Goal: Task Accomplishment & Management: Manage account settings

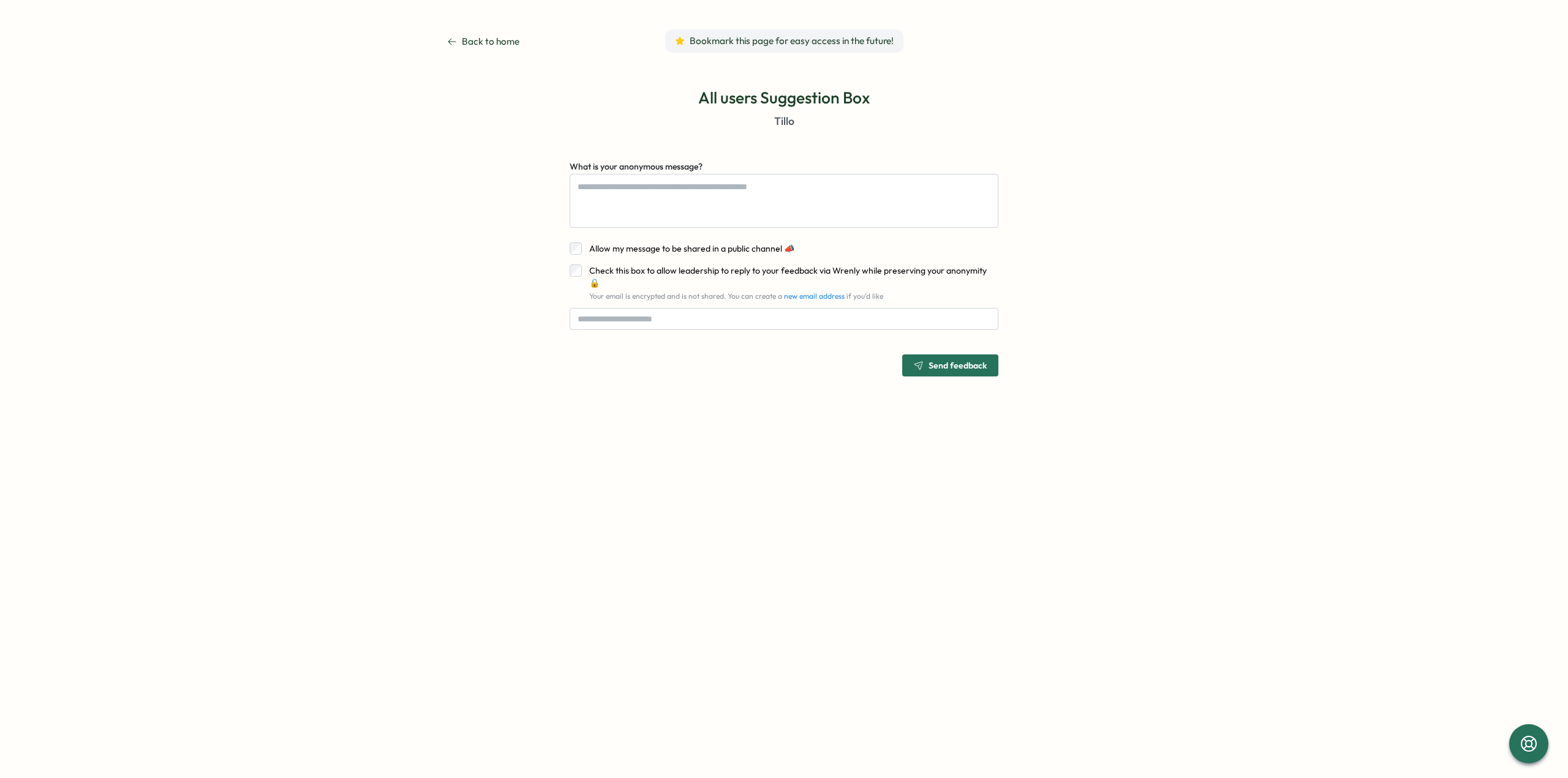
type textarea "*"
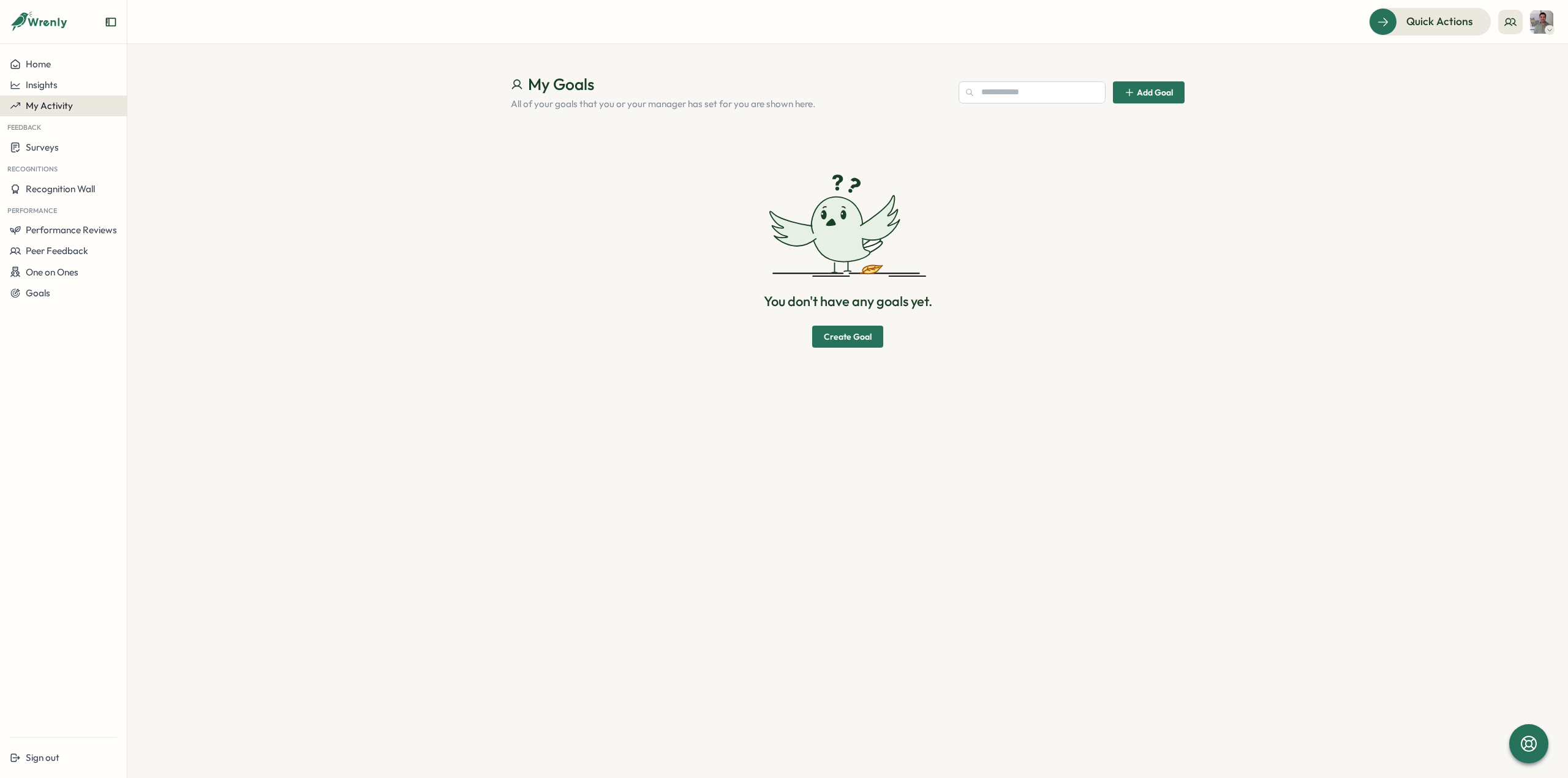
click at [57, 100] on span "My Activity" at bounding box center [49, 106] width 47 height 12
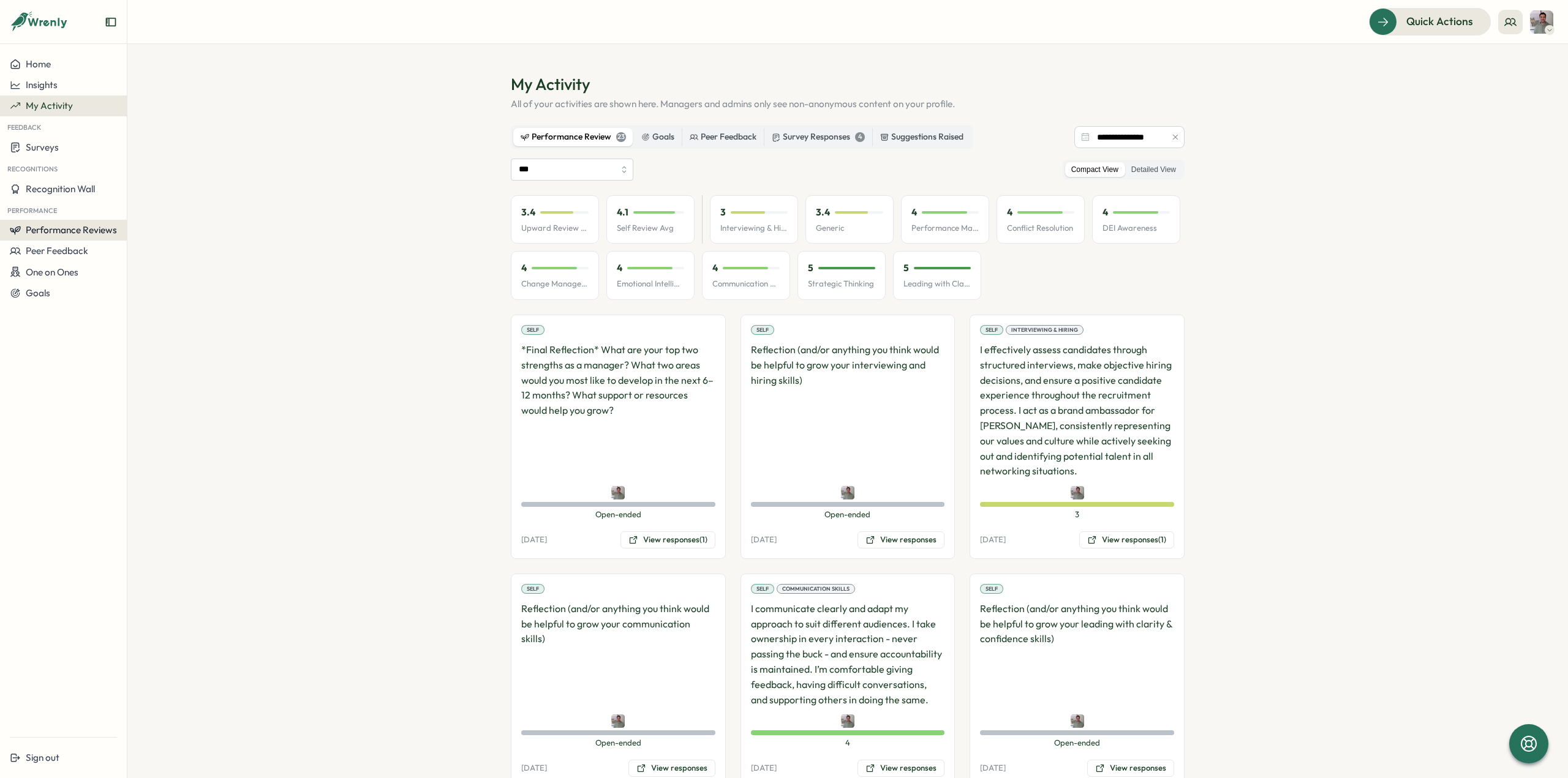
click at [53, 231] on span "Performance Reviews" at bounding box center [71, 230] width 91 height 12
click at [142, 214] on div "Reviews" at bounding box center [147, 218] width 34 height 13
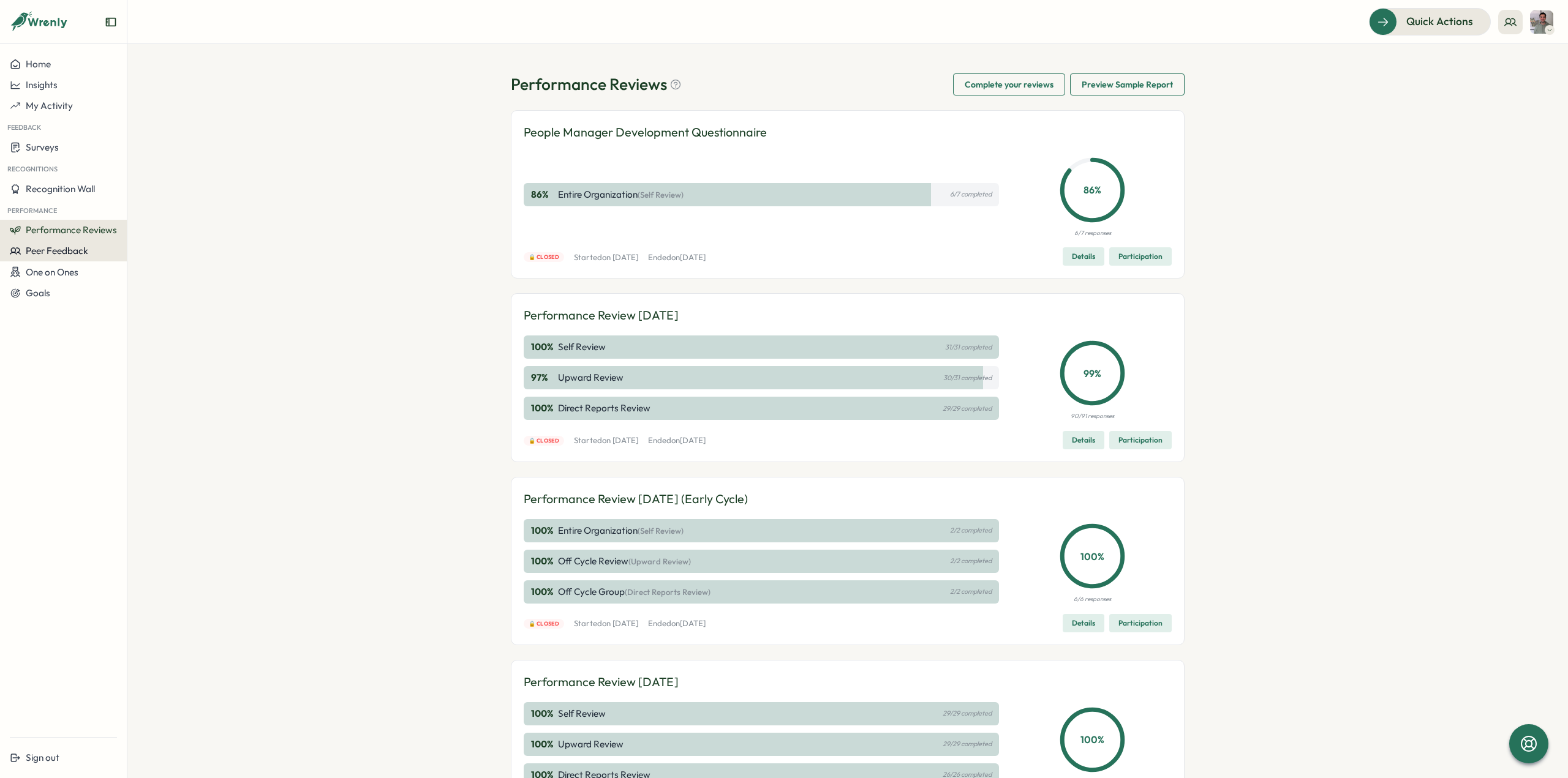
click at [76, 253] on span "Peer Feedback" at bounding box center [57, 251] width 62 height 12
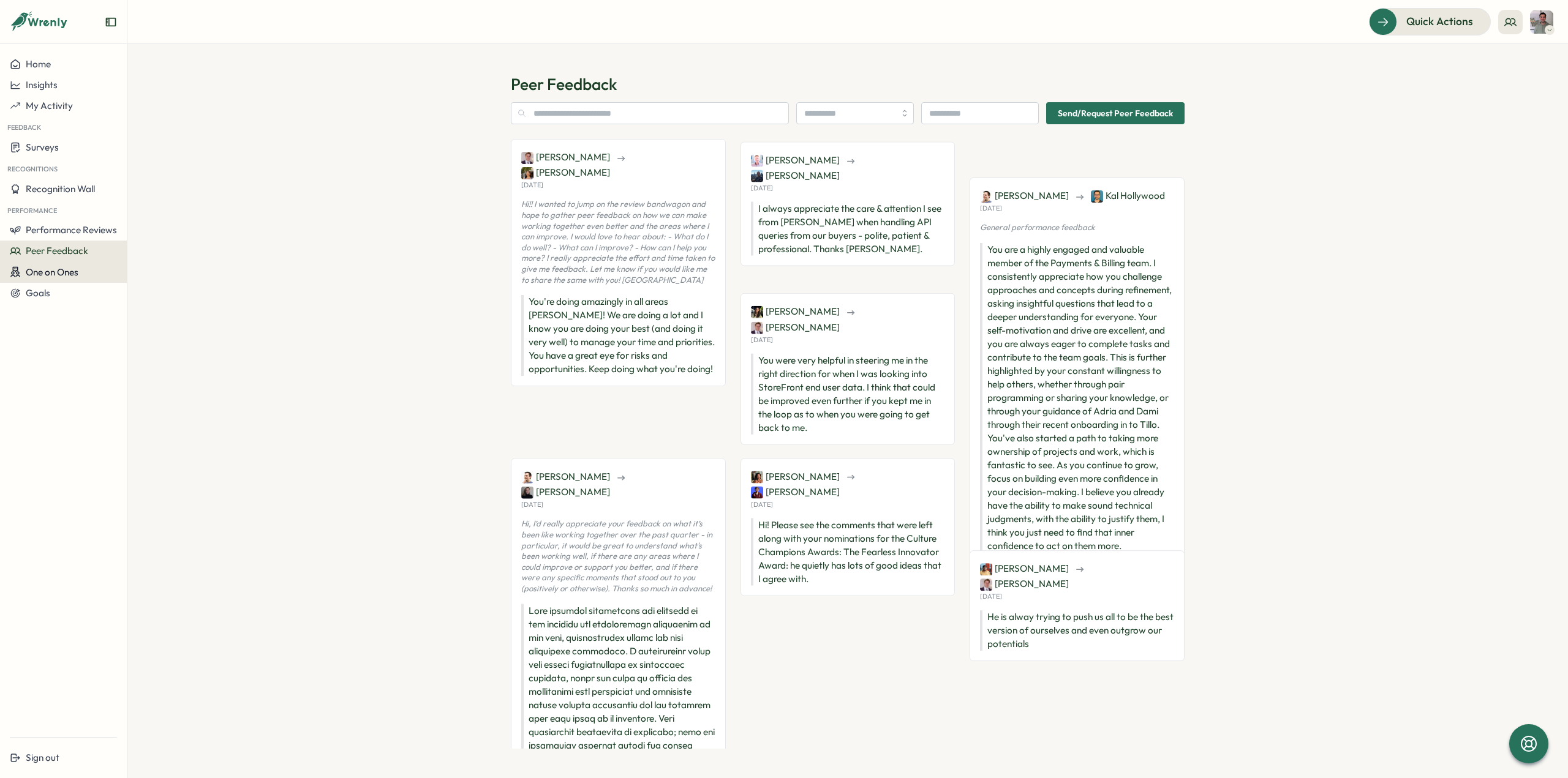
click at [66, 276] on span "One on Ones" at bounding box center [52, 273] width 53 height 12
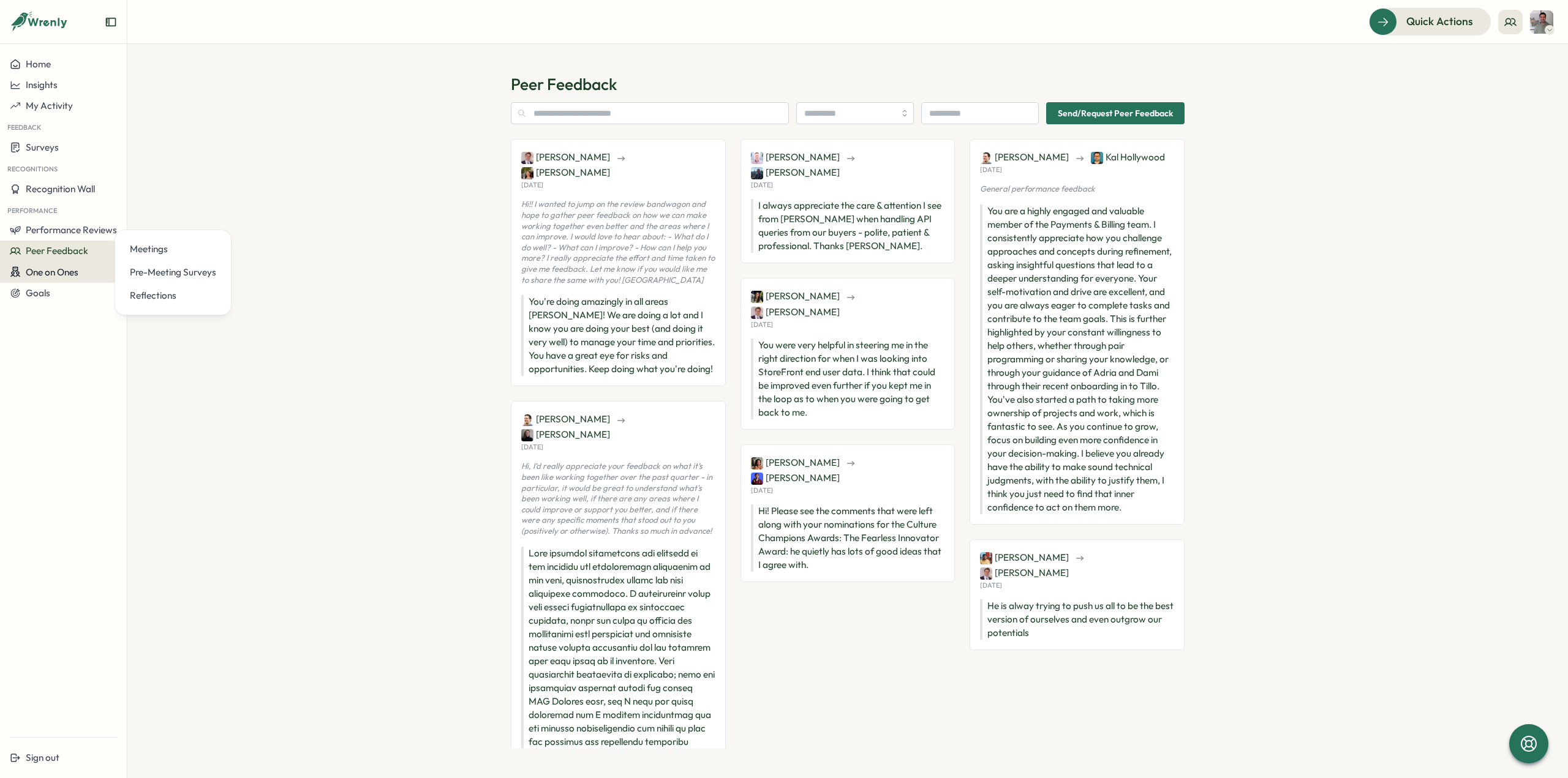
click at [28, 275] on span "One on Ones" at bounding box center [52, 273] width 53 height 12
click at [42, 297] on span "Goals" at bounding box center [38, 294] width 25 height 12
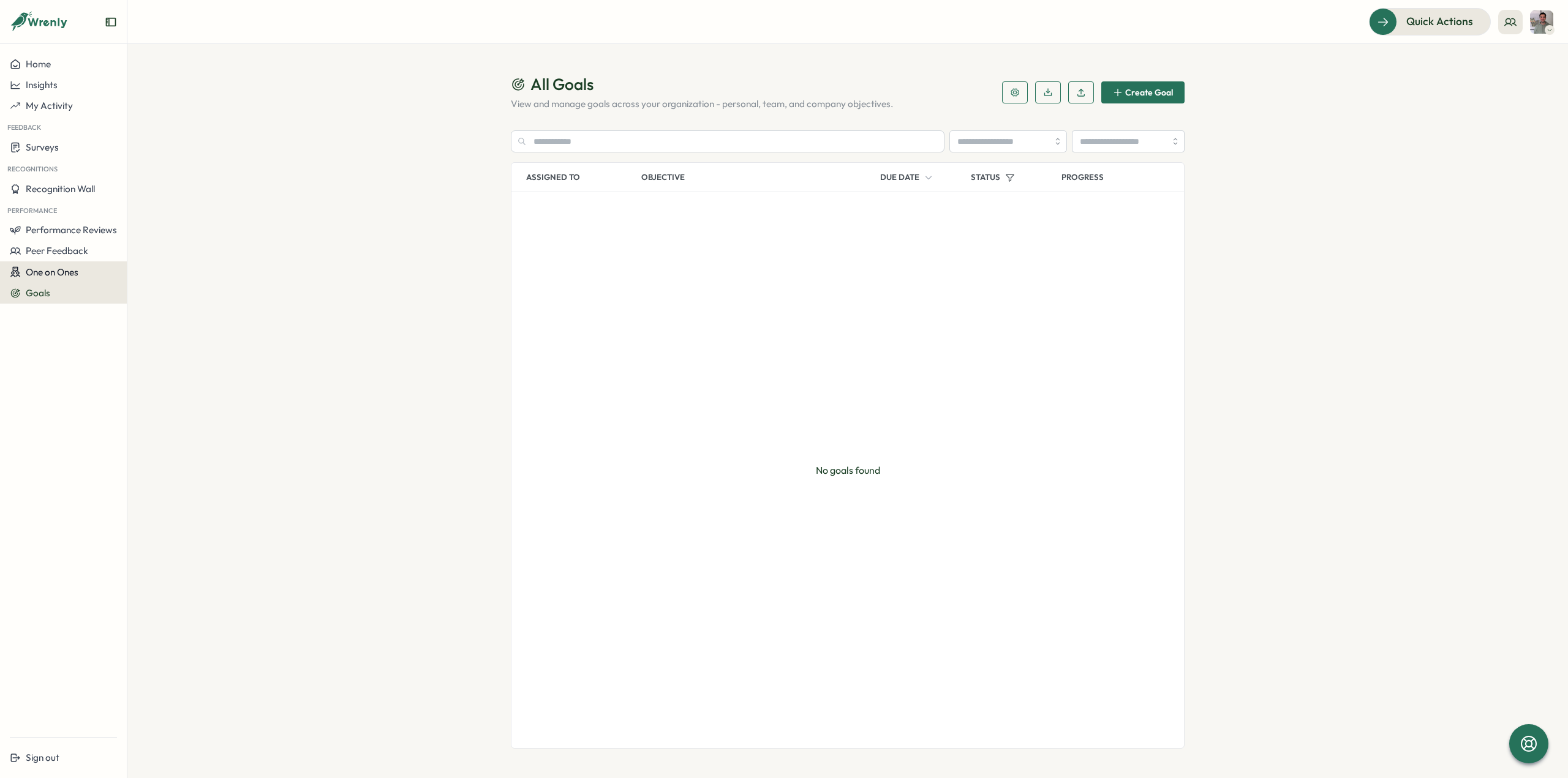
click at [43, 273] on span "One on Ones" at bounding box center [52, 273] width 53 height 12
click at [47, 248] on span "Peer Feedback" at bounding box center [57, 251] width 62 height 12
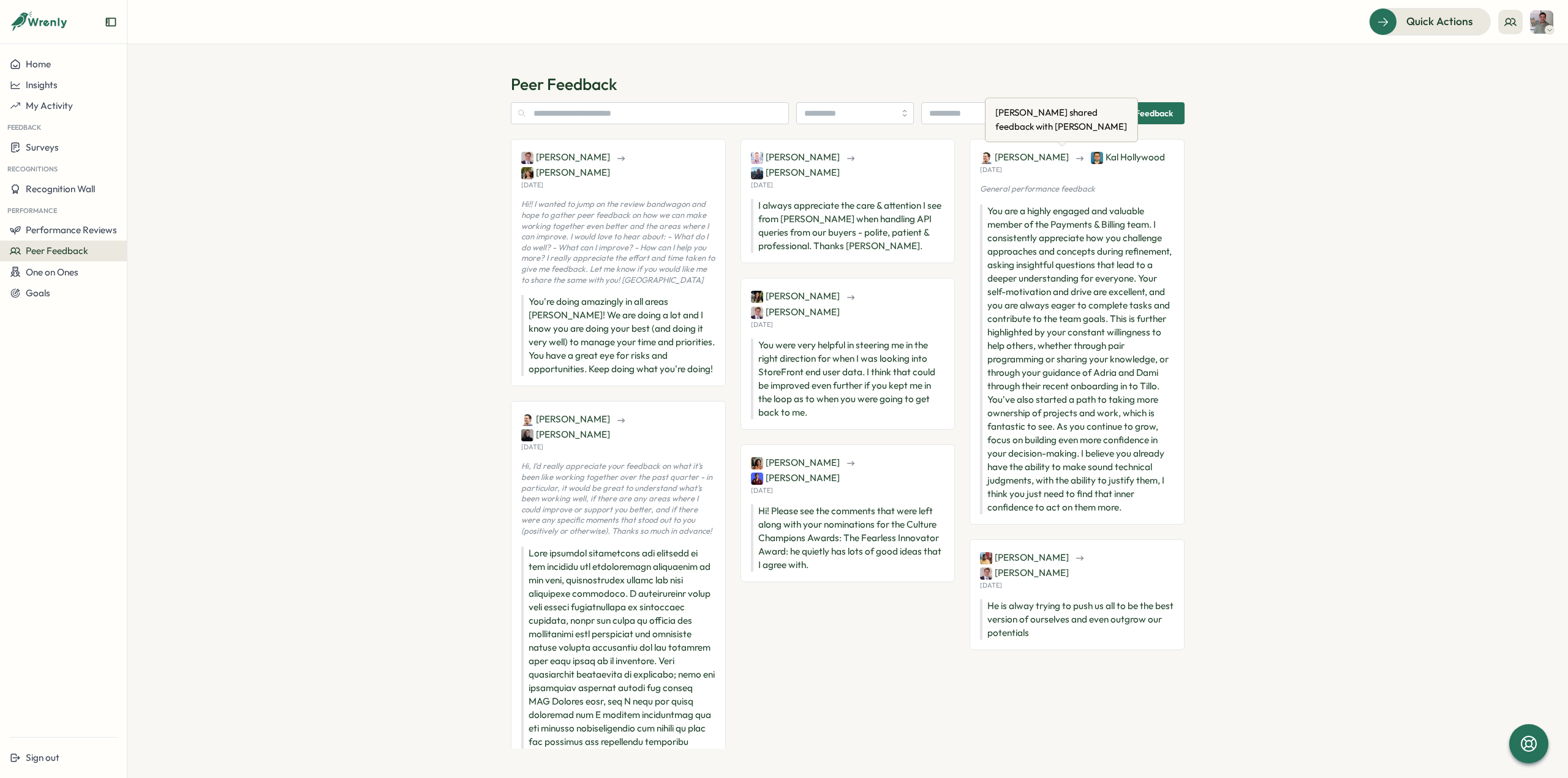
click at [1091, 160] on img at bounding box center [1097, 158] width 12 height 12
click at [1094, 158] on span "Kal Hollywood" at bounding box center [1128, 158] width 74 height 13
click at [44, 60] on span "Home" at bounding box center [39, 64] width 25 height 12
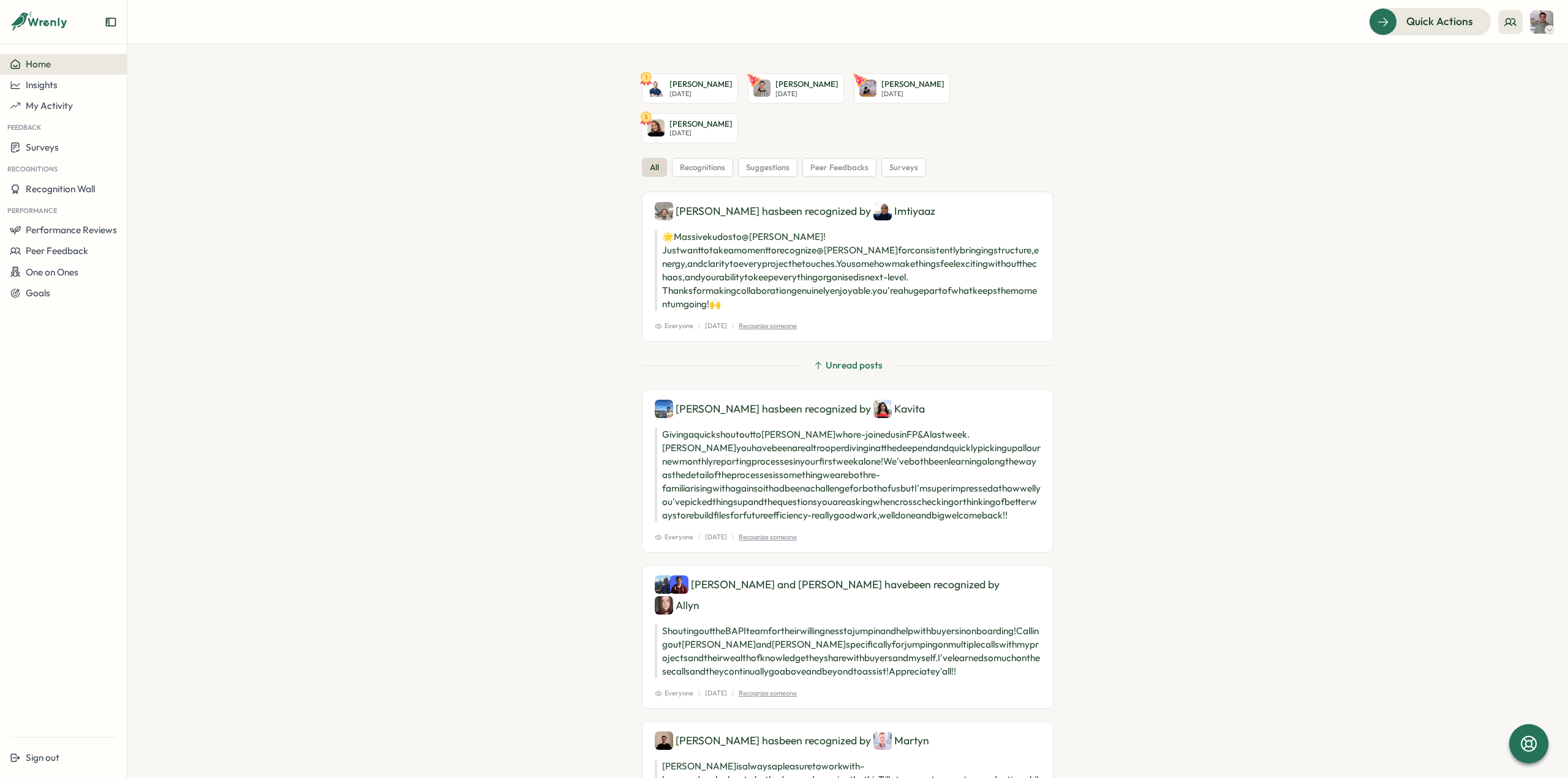
click at [1541, 22] on img at bounding box center [1541, 22] width 23 height 23
click at [1419, 97] on section "1 [PERSON_NAME][DATE] [PERSON_NAME] [DATE] [PERSON_NAME] [DATE] 5 [PERSON_NAME]…" at bounding box center [847, 411] width 1440 height 734
click at [1512, 26] on icon at bounding box center [1510, 22] width 12 height 12
click at [1500, 56] on div "My Team" at bounding box center [1511, 61] width 77 height 13
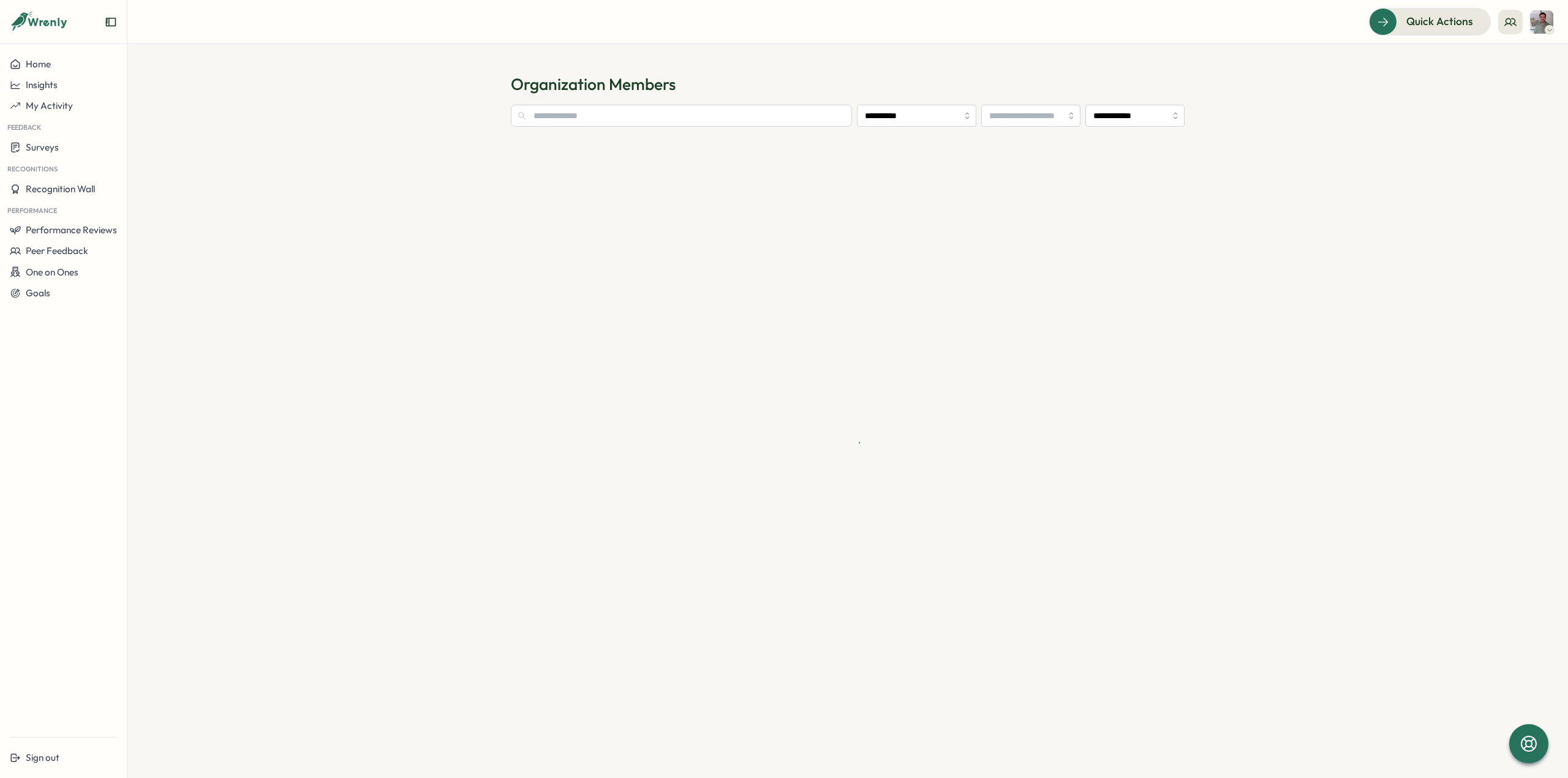
type input "**********"
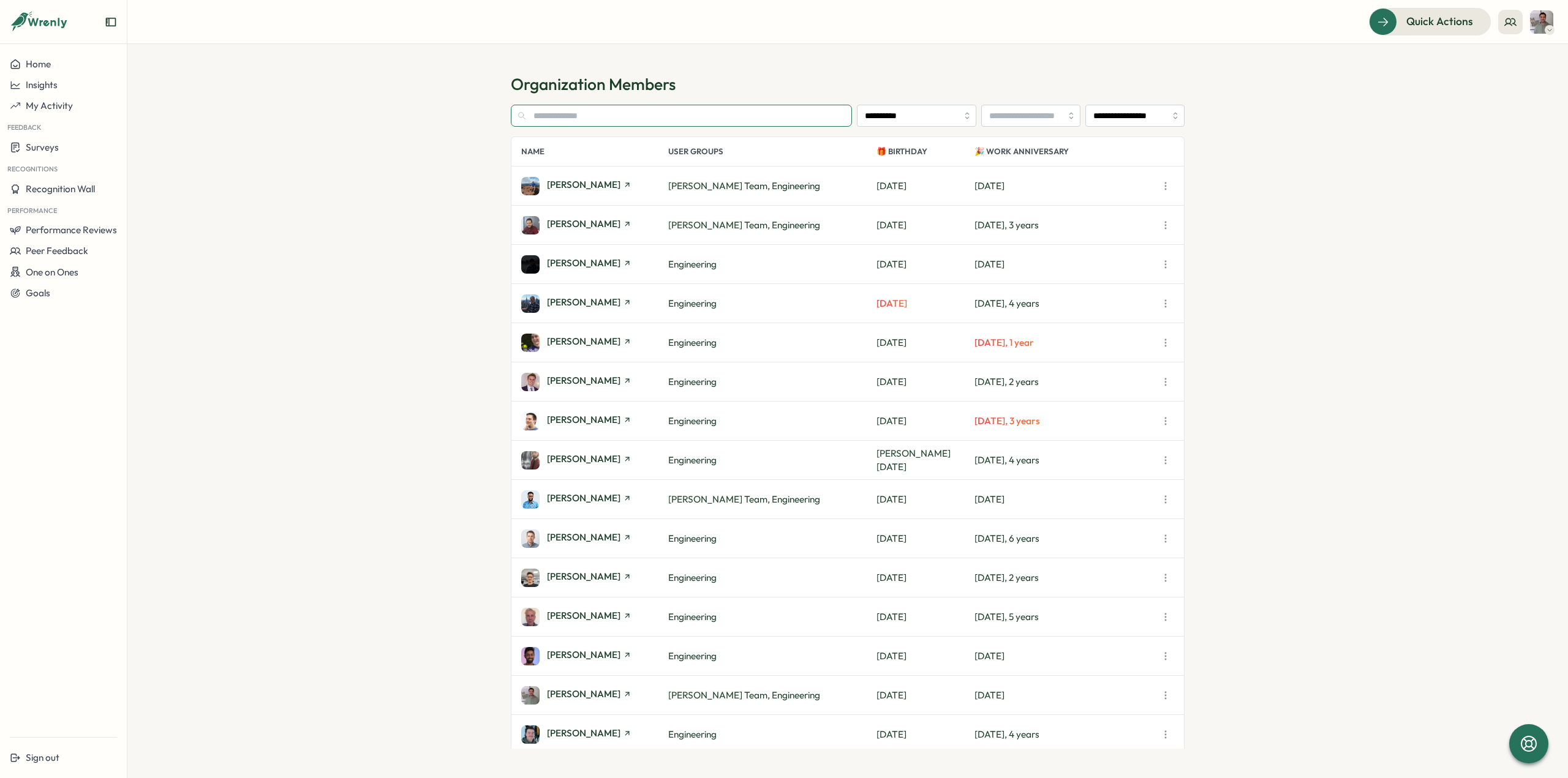
click at [580, 114] on input "text" at bounding box center [681, 116] width 341 height 22
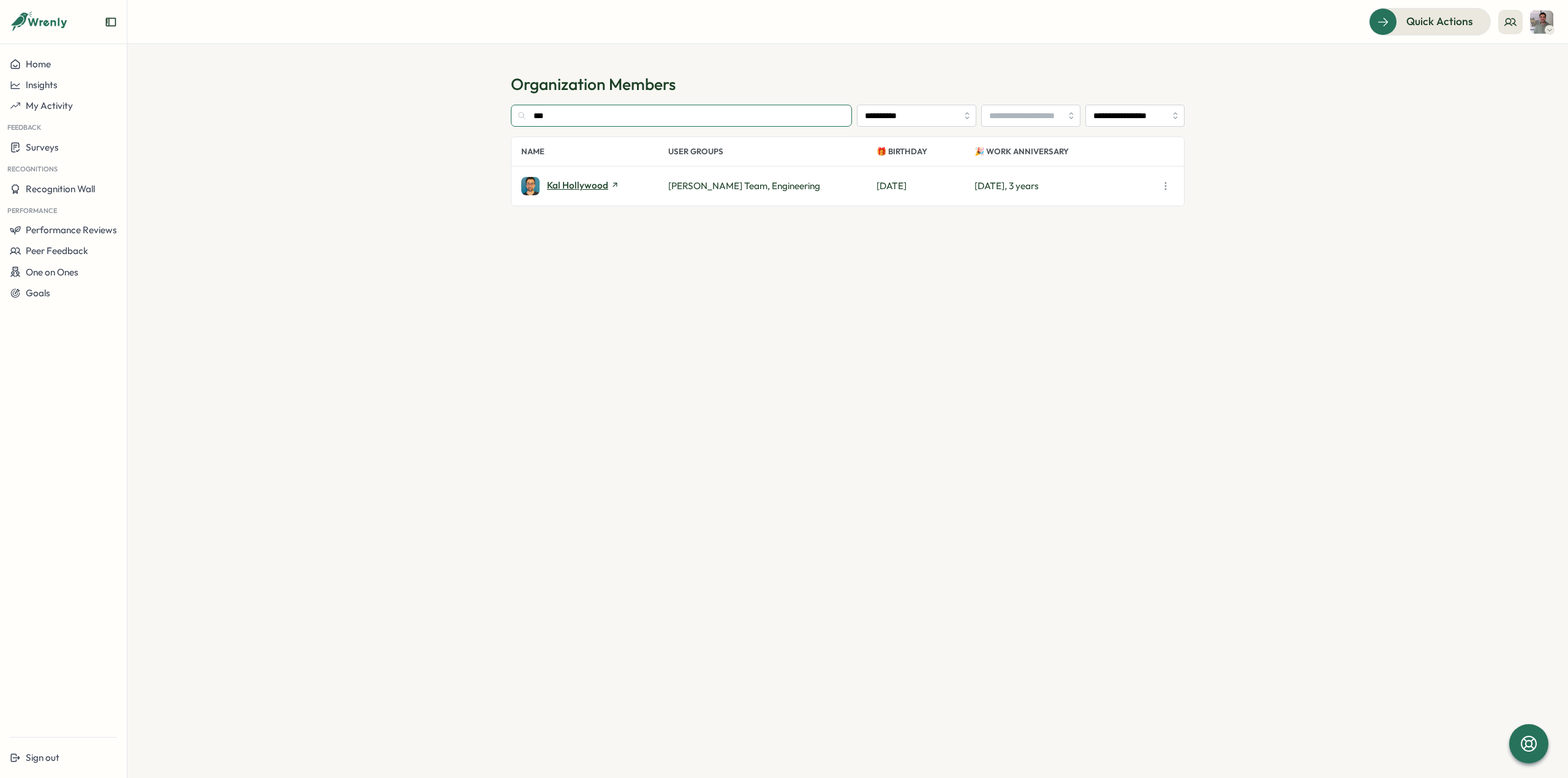
type input "***"
click at [569, 183] on span "Kal Hollywood" at bounding box center [577, 185] width 61 height 9
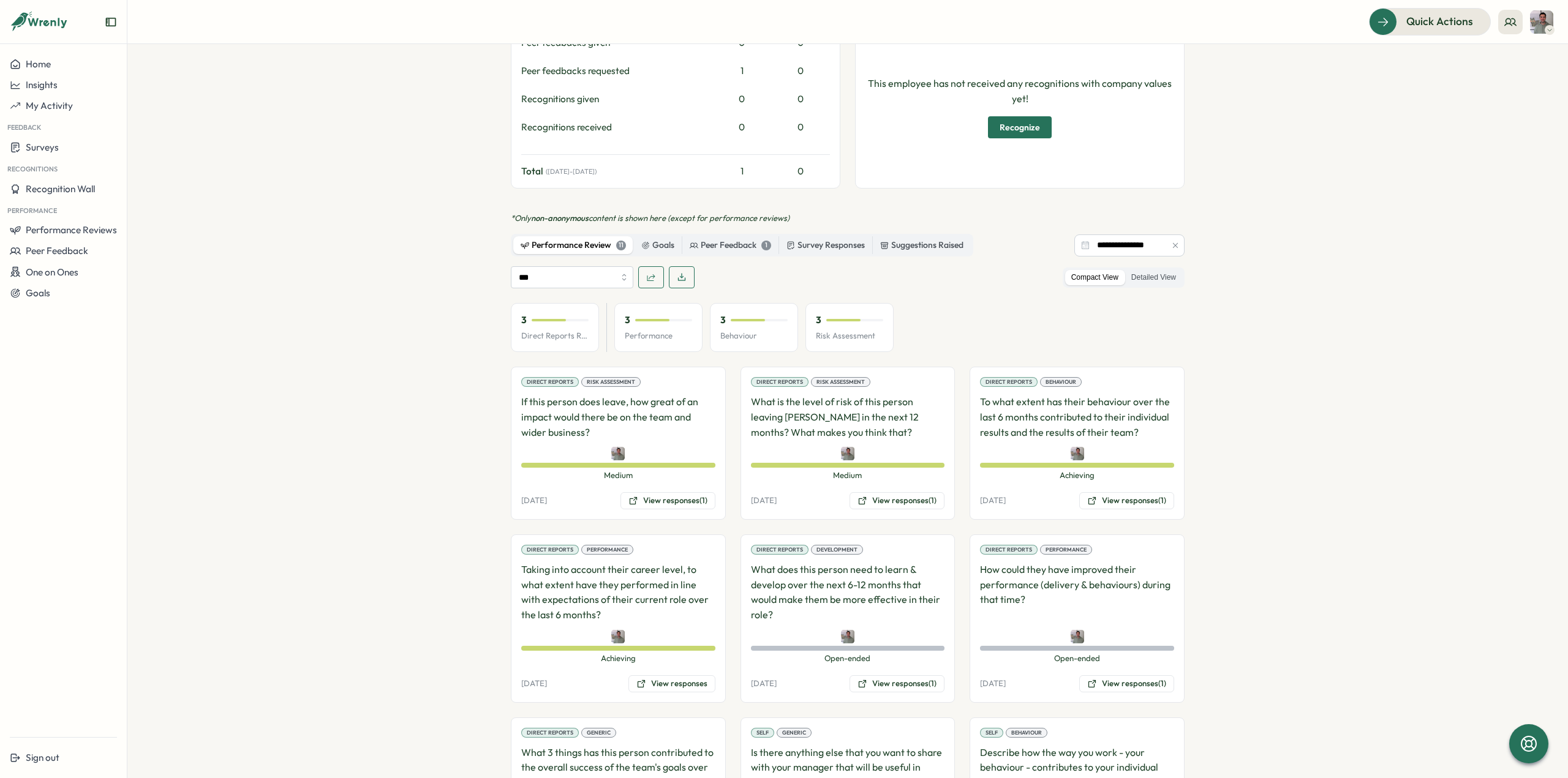
scroll to position [434, 0]
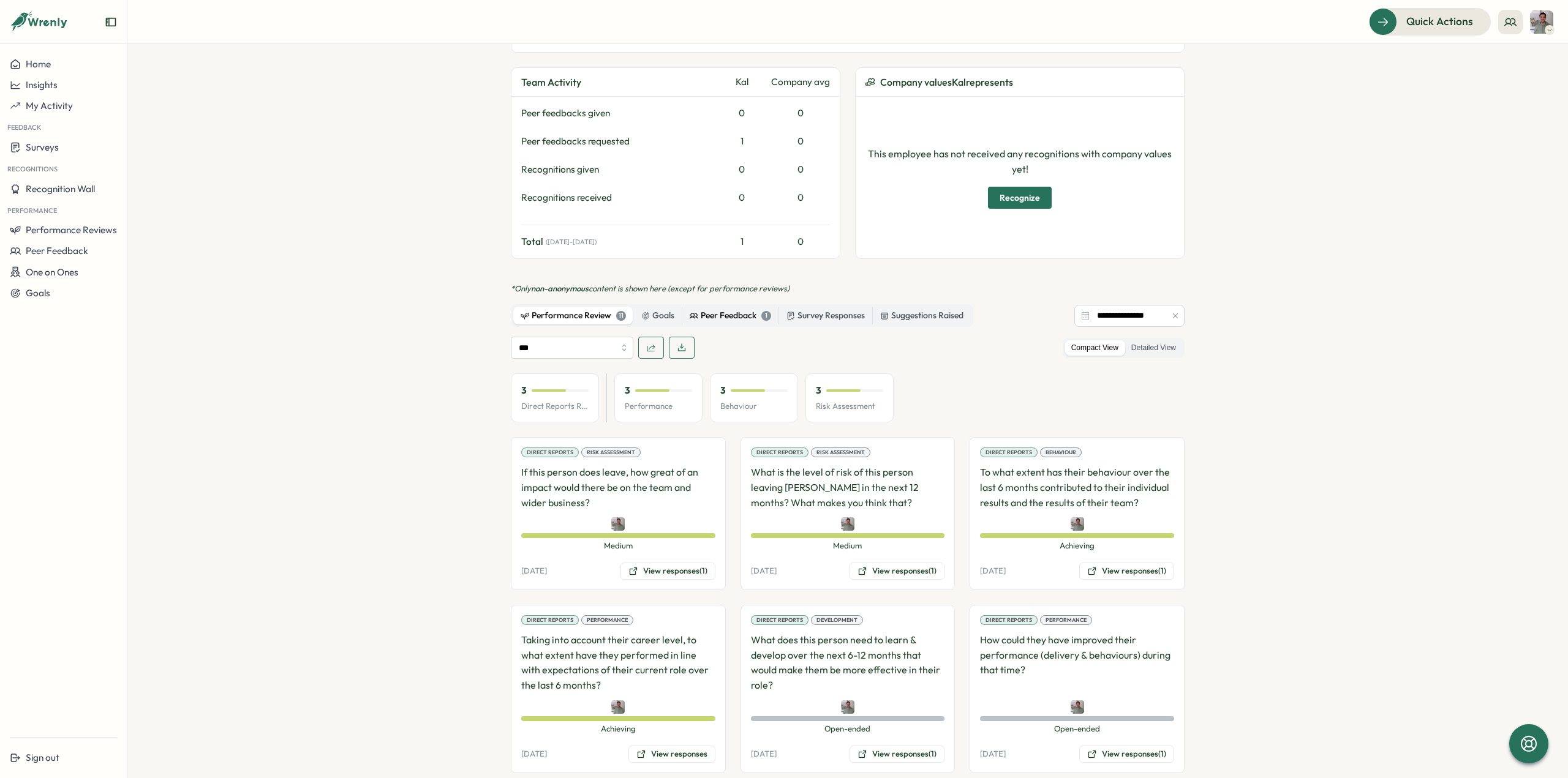
click at [729, 315] on div "Peer Feedback 1" at bounding box center [730, 316] width 82 height 13
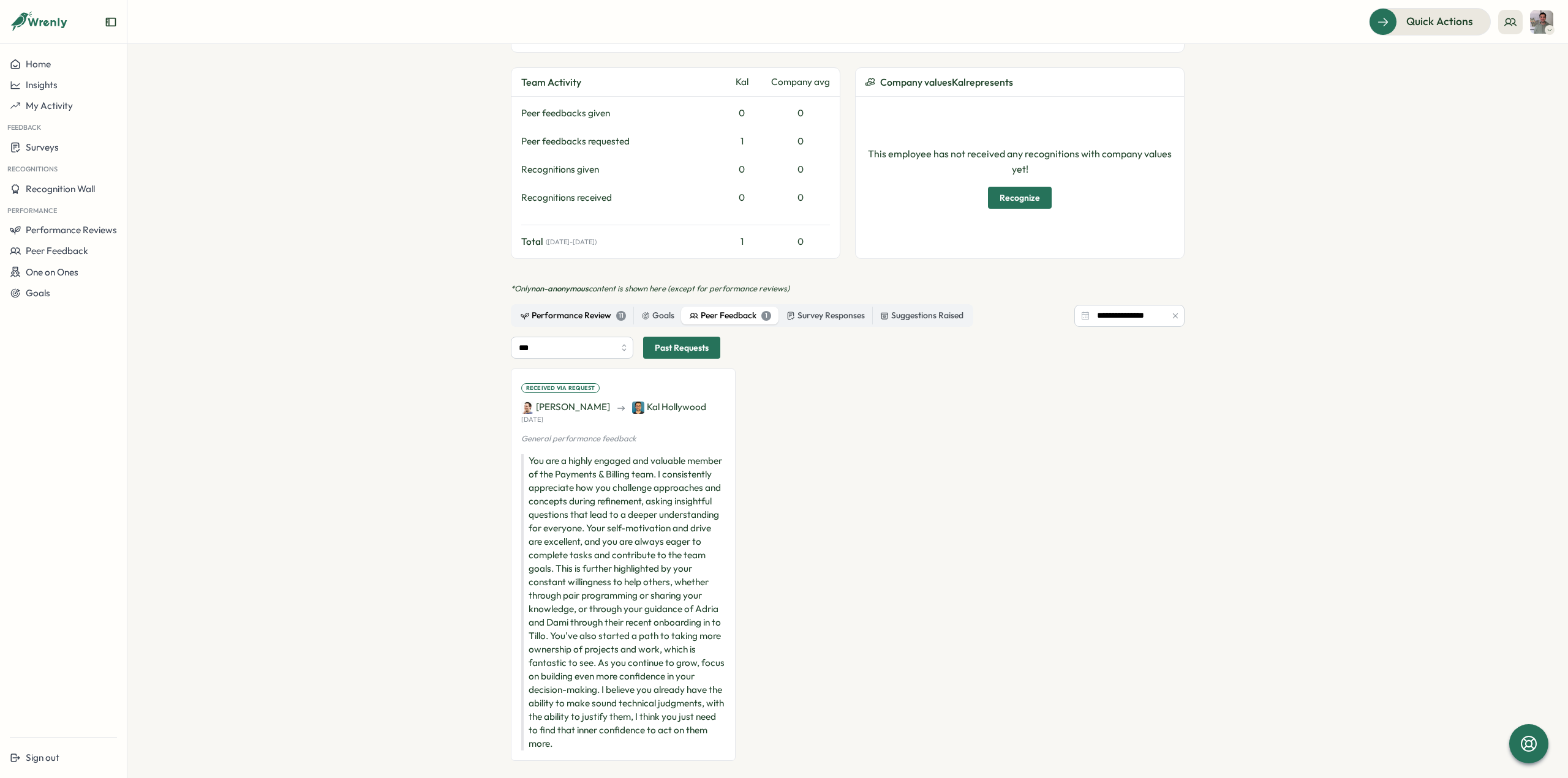
click at [555, 318] on div "Performance Review 11" at bounding box center [574, 316] width 106 height 13
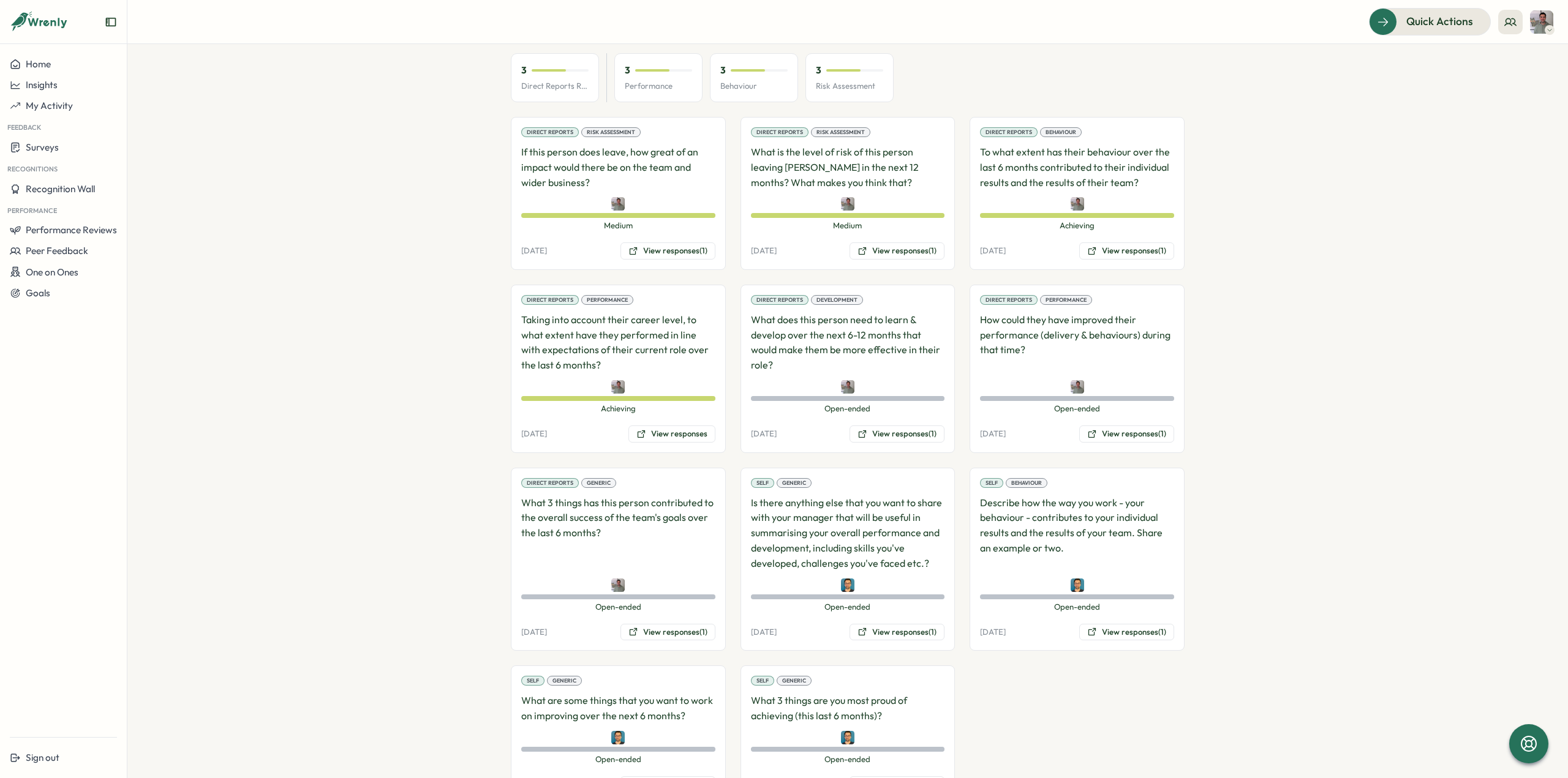
scroll to position [802, 0]
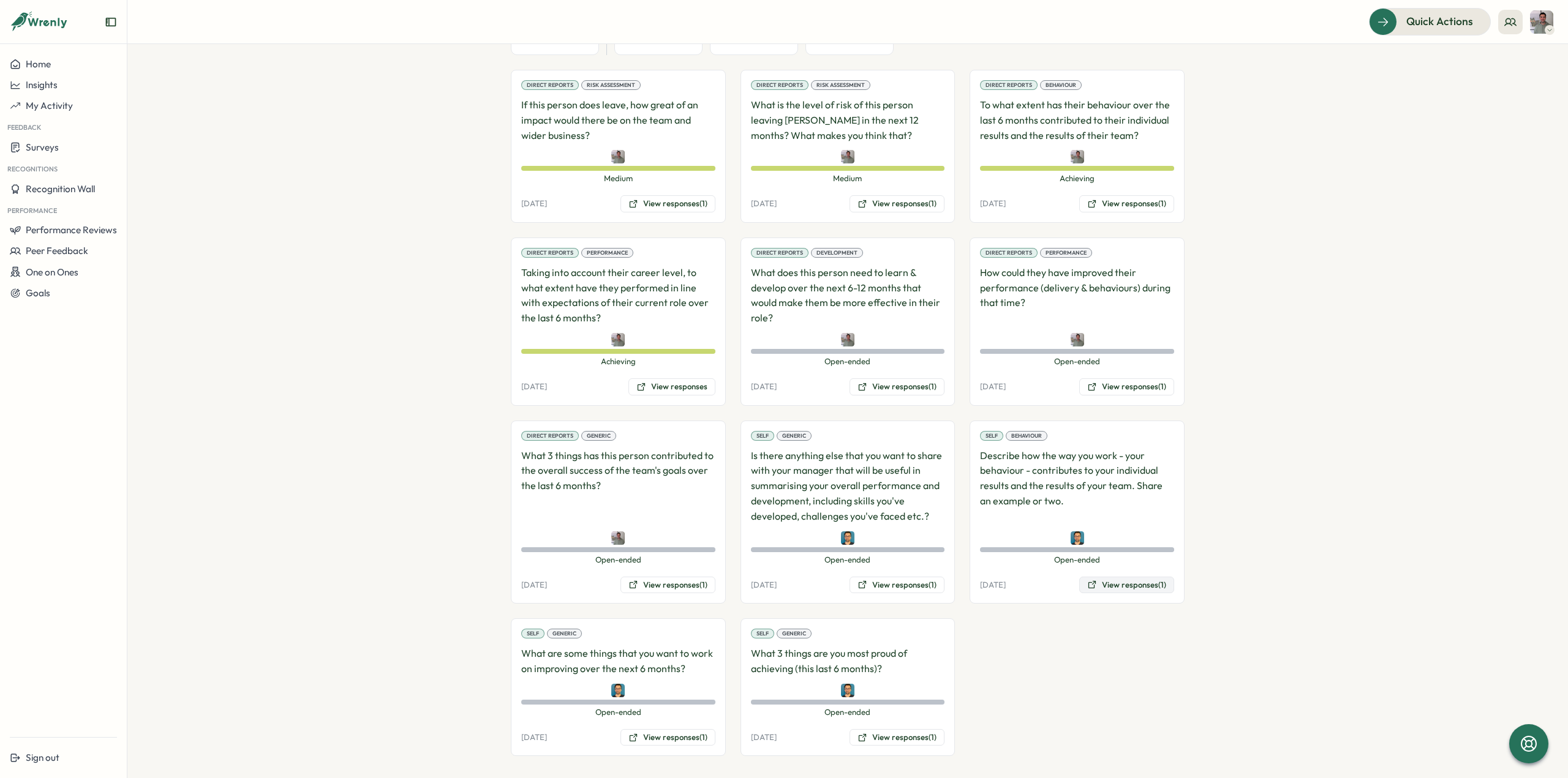
click at [1113, 583] on button "View responses (1)" at bounding box center [1127, 585] width 95 height 17
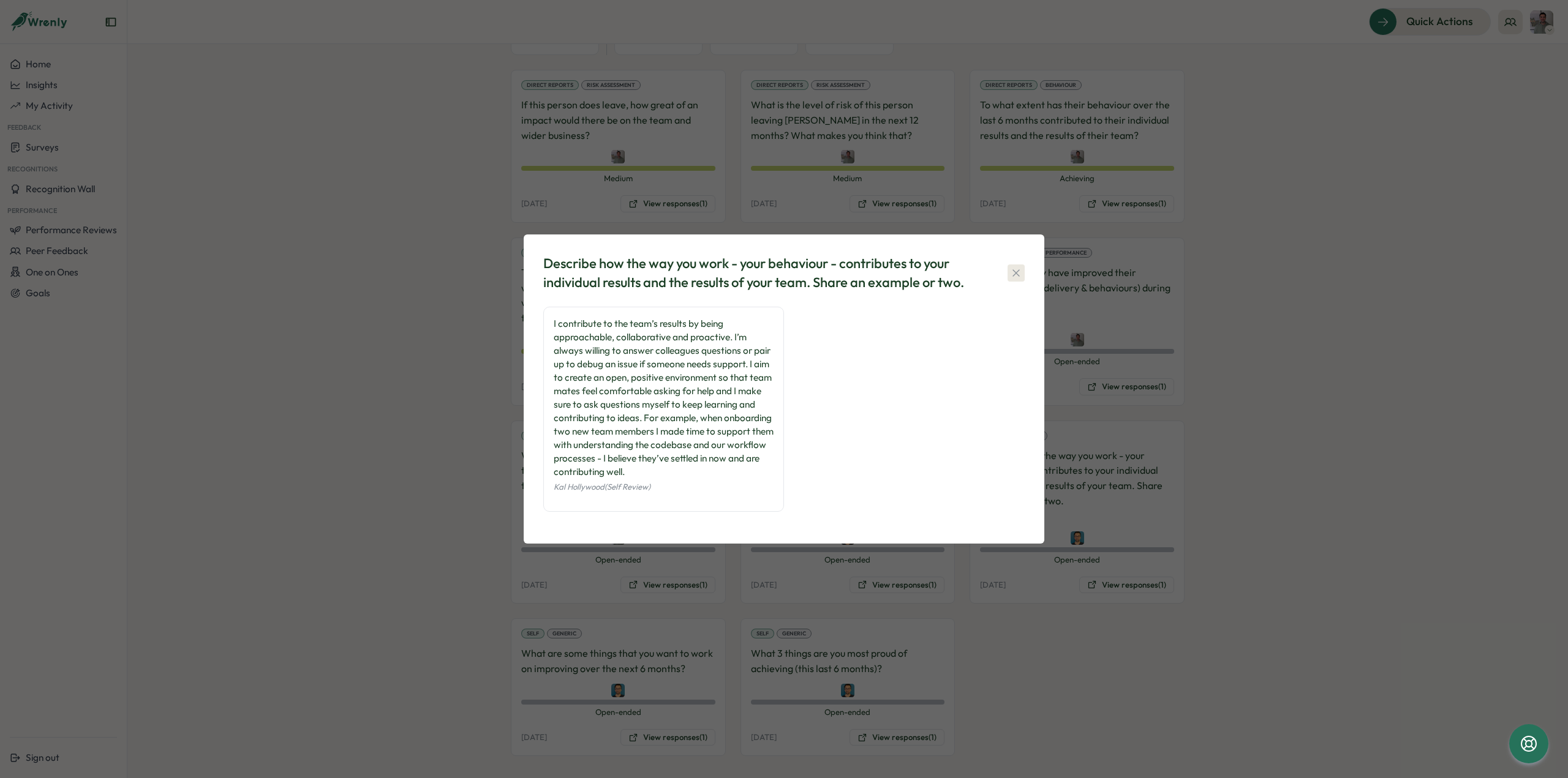
click at [1008, 273] on button "button" at bounding box center [1016, 273] width 17 height 17
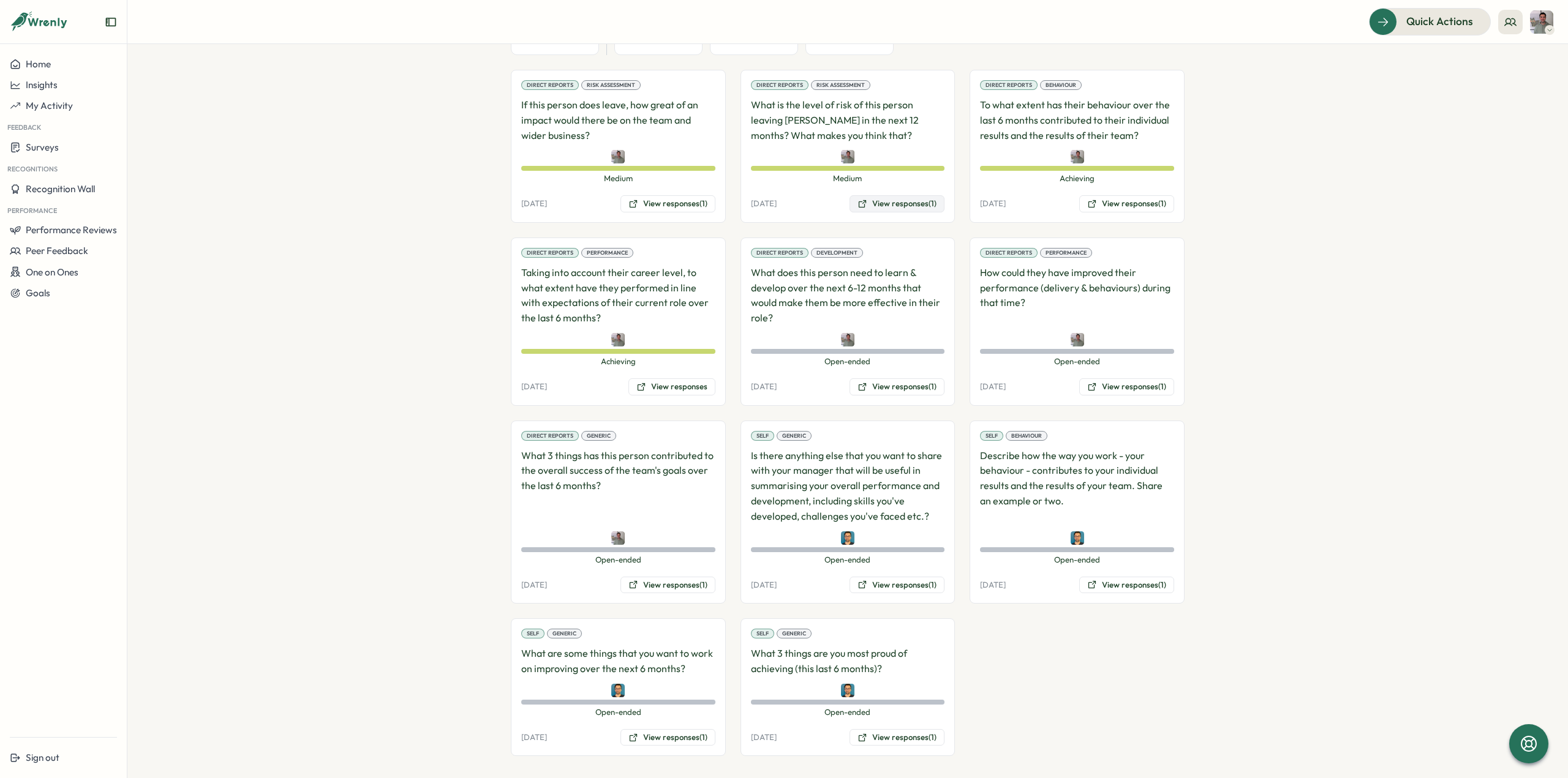
click at [907, 198] on button "View responses (1)" at bounding box center [897, 204] width 95 height 17
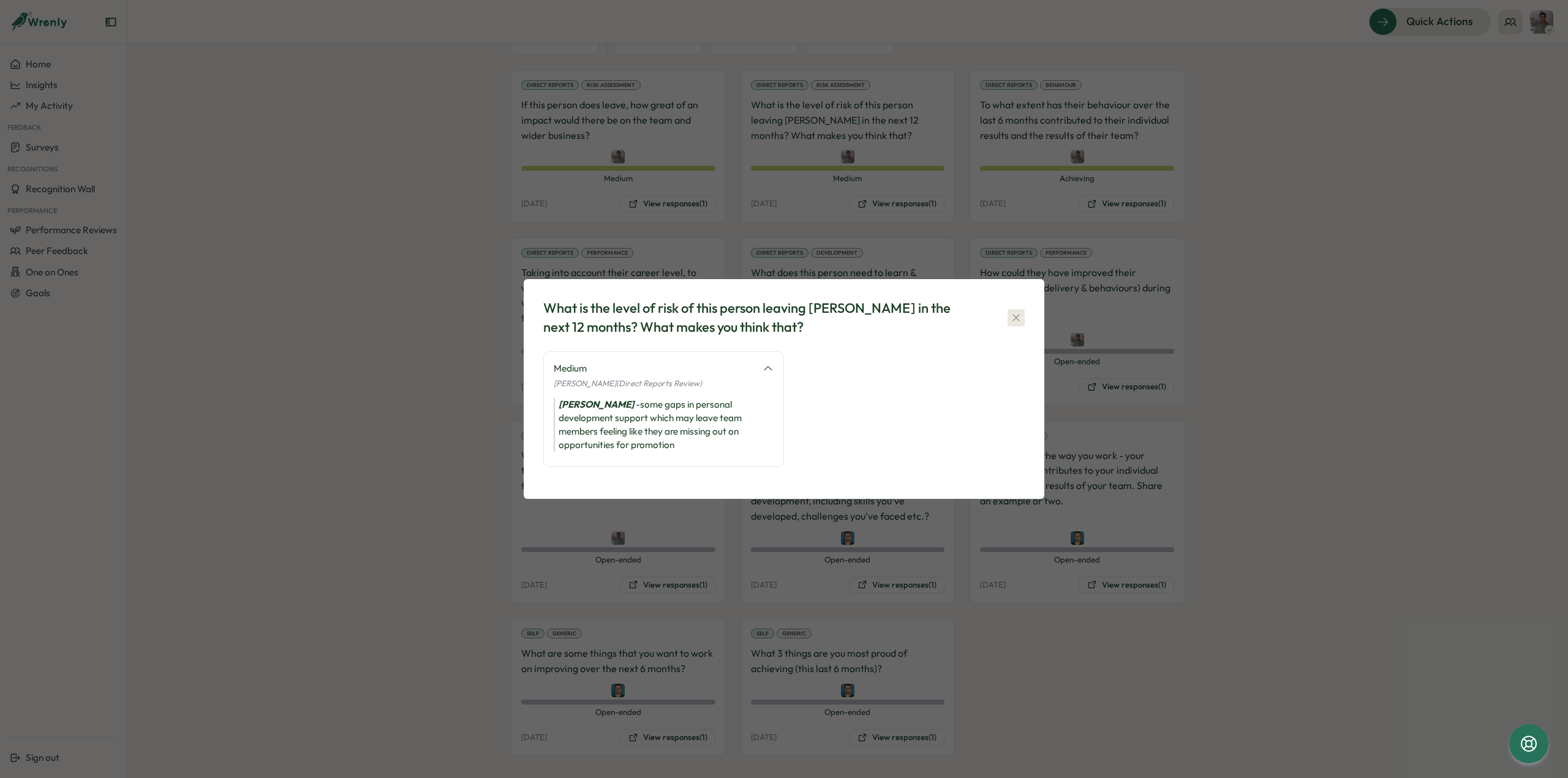
click at [1019, 316] on icon "button" at bounding box center [1016, 317] width 12 height 12
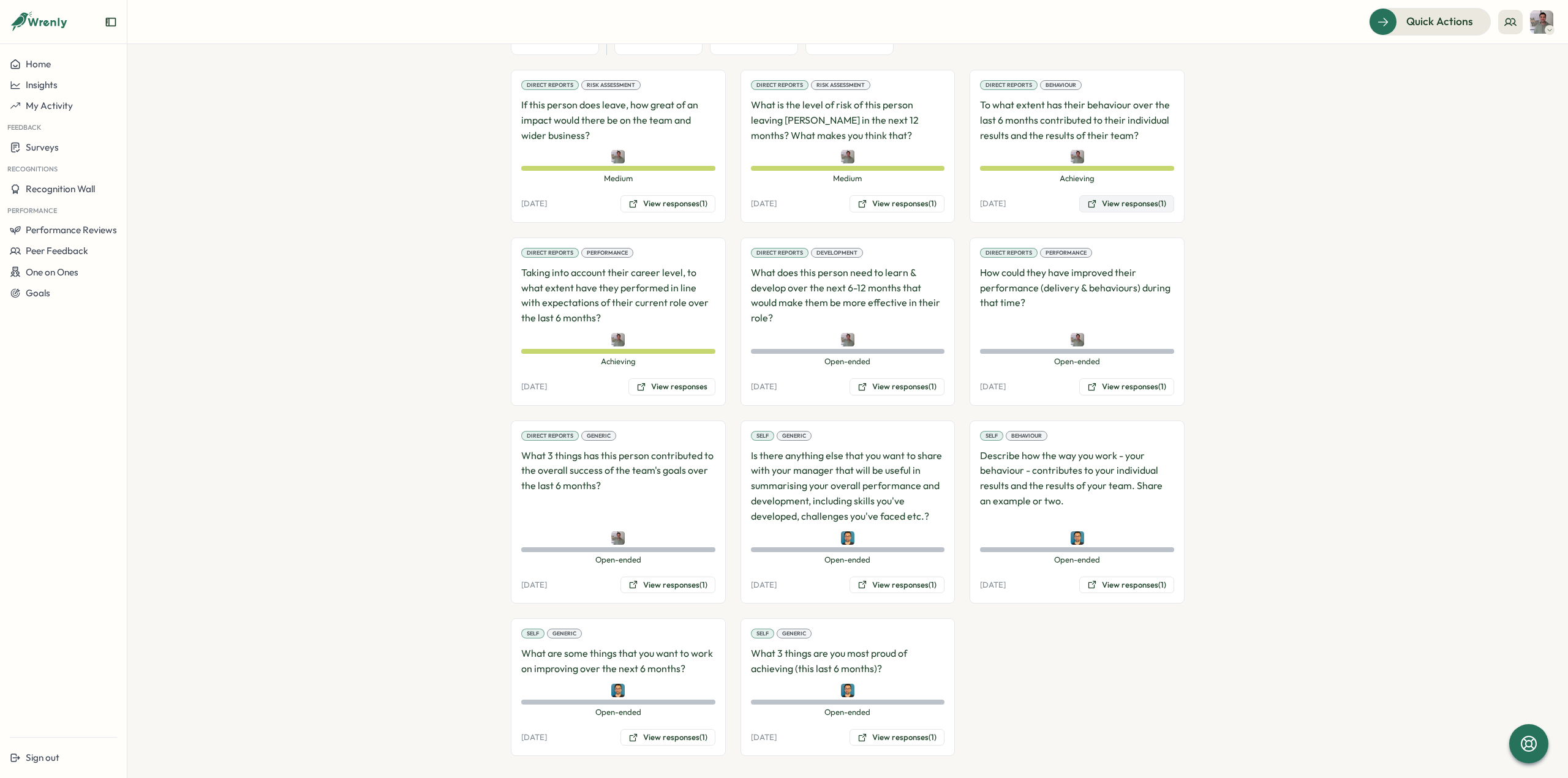
click at [1143, 205] on button "View responses (1)" at bounding box center [1127, 204] width 95 height 17
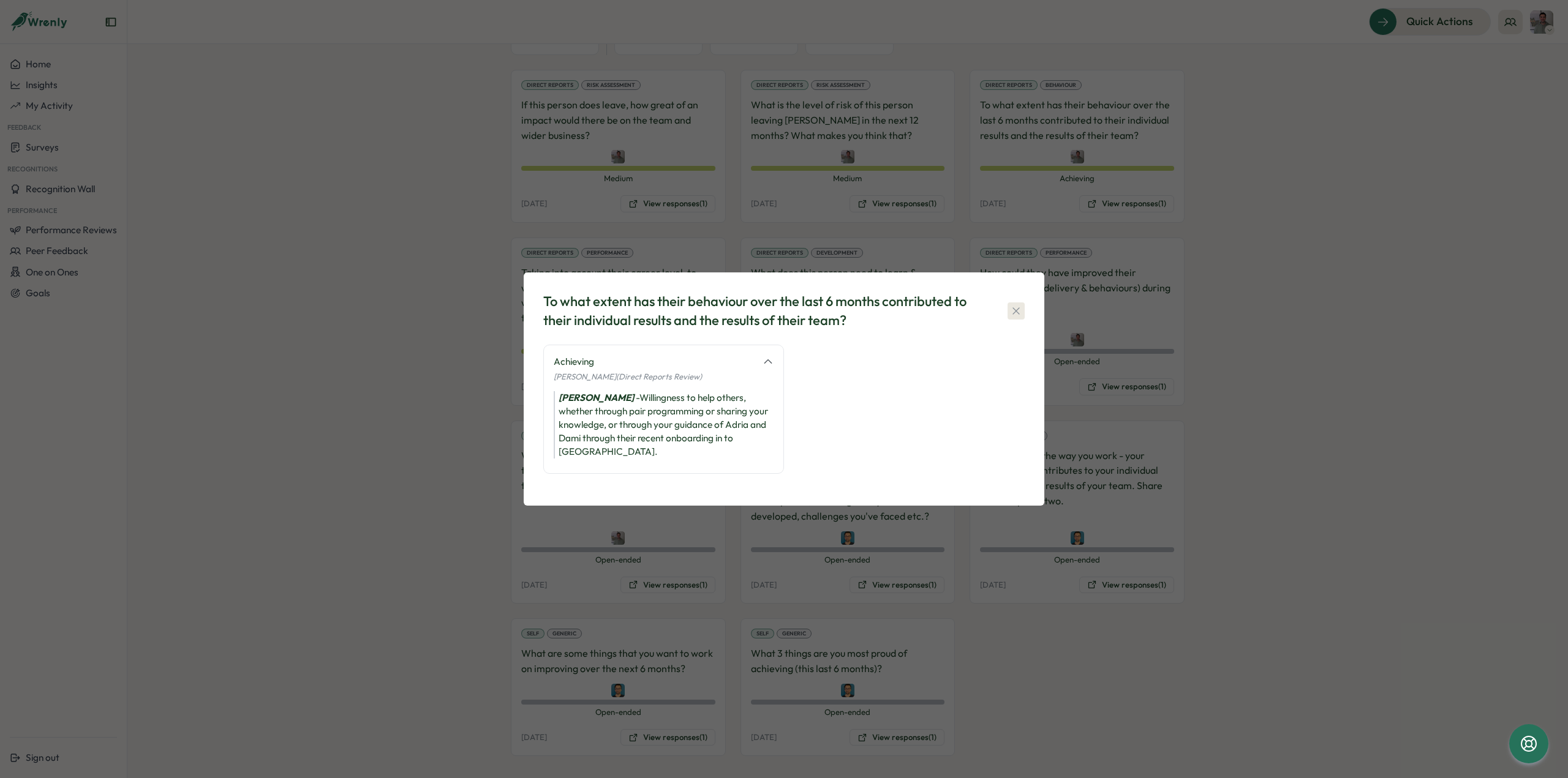
click at [1019, 314] on icon "button" at bounding box center [1016, 311] width 12 height 12
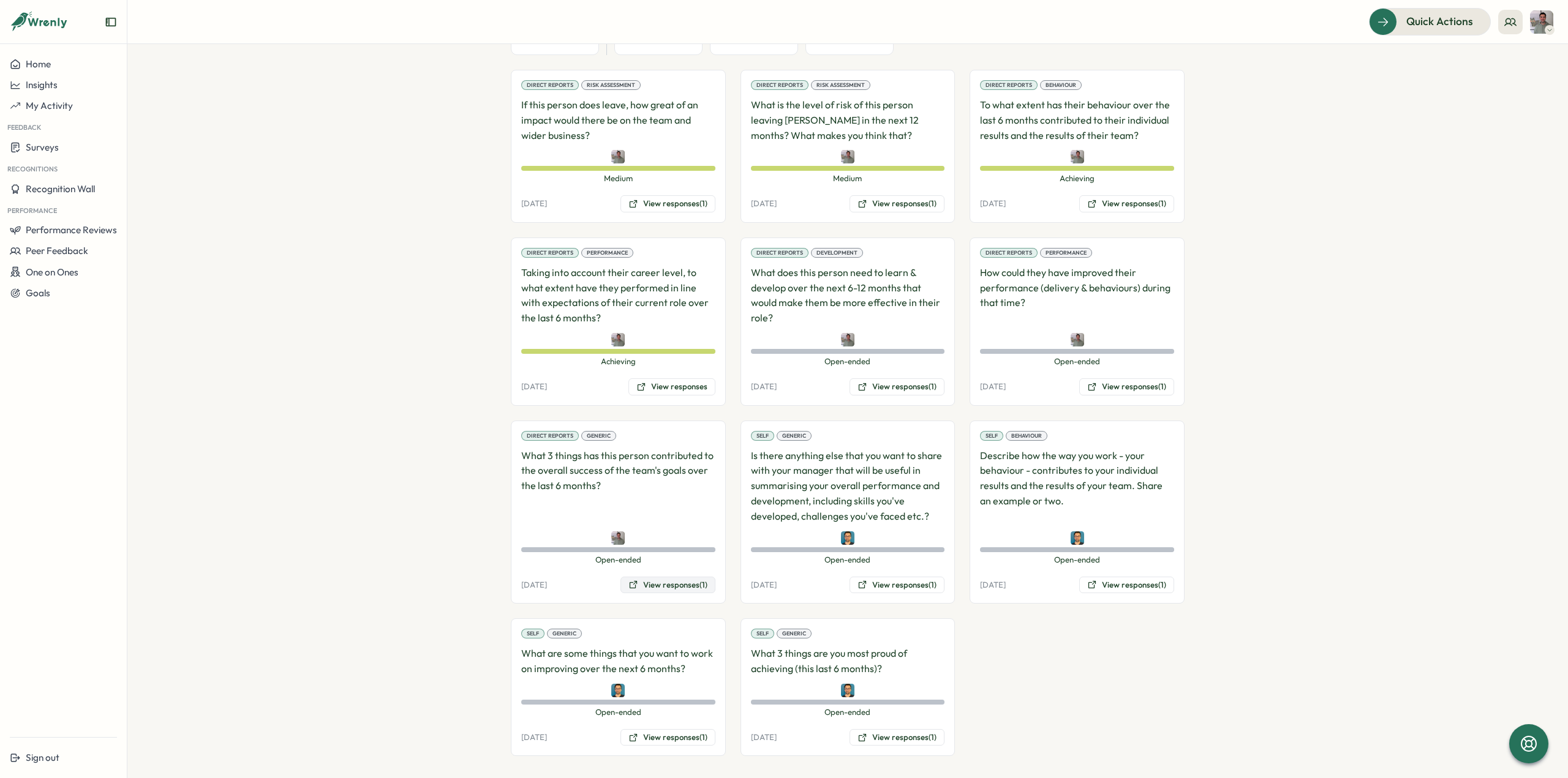
click at [693, 577] on button "View responses (1)" at bounding box center [668, 585] width 95 height 17
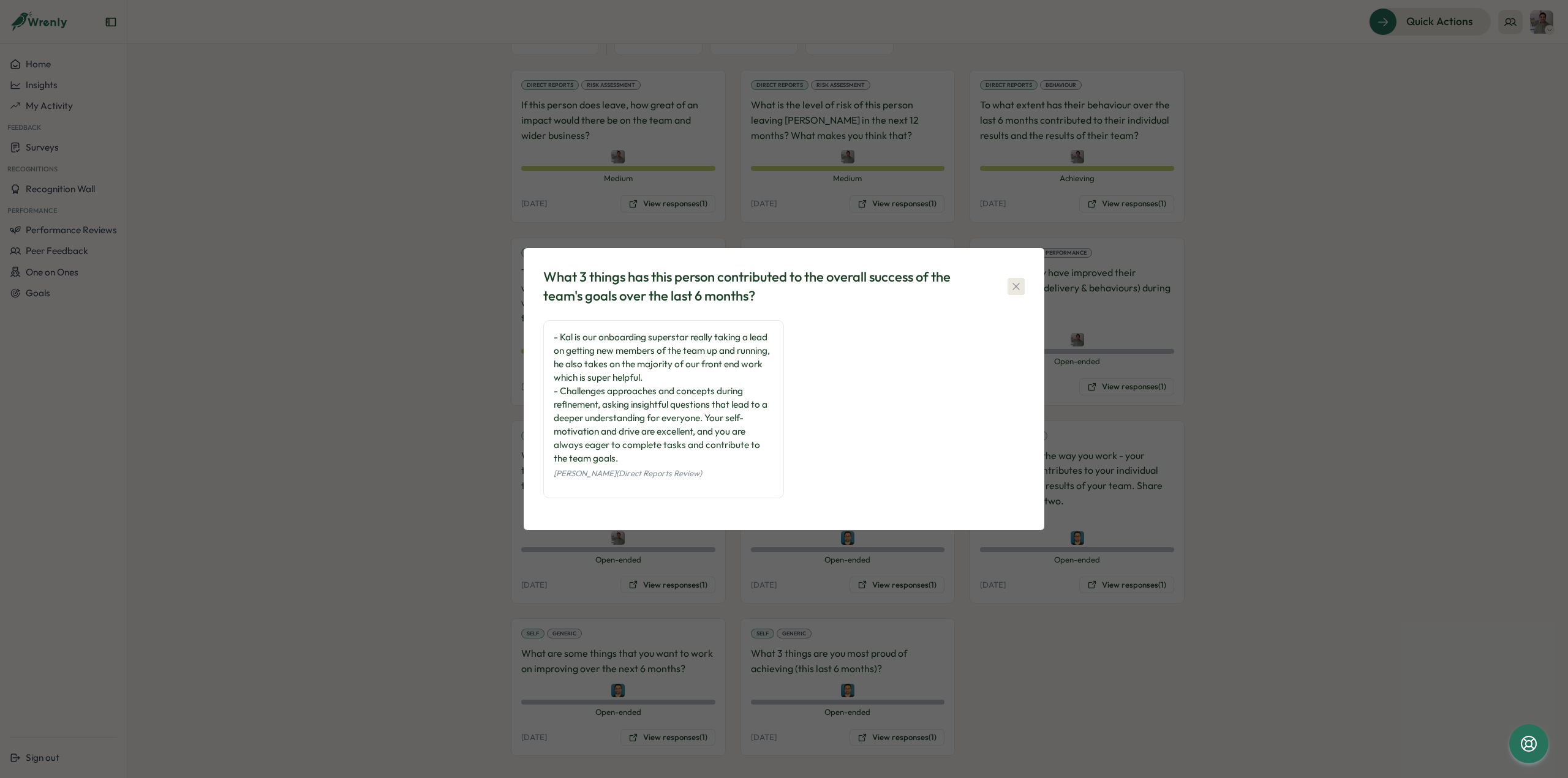
click at [1019, 294] on button "button" at bounding box center [1016, 286] width 17 height 17
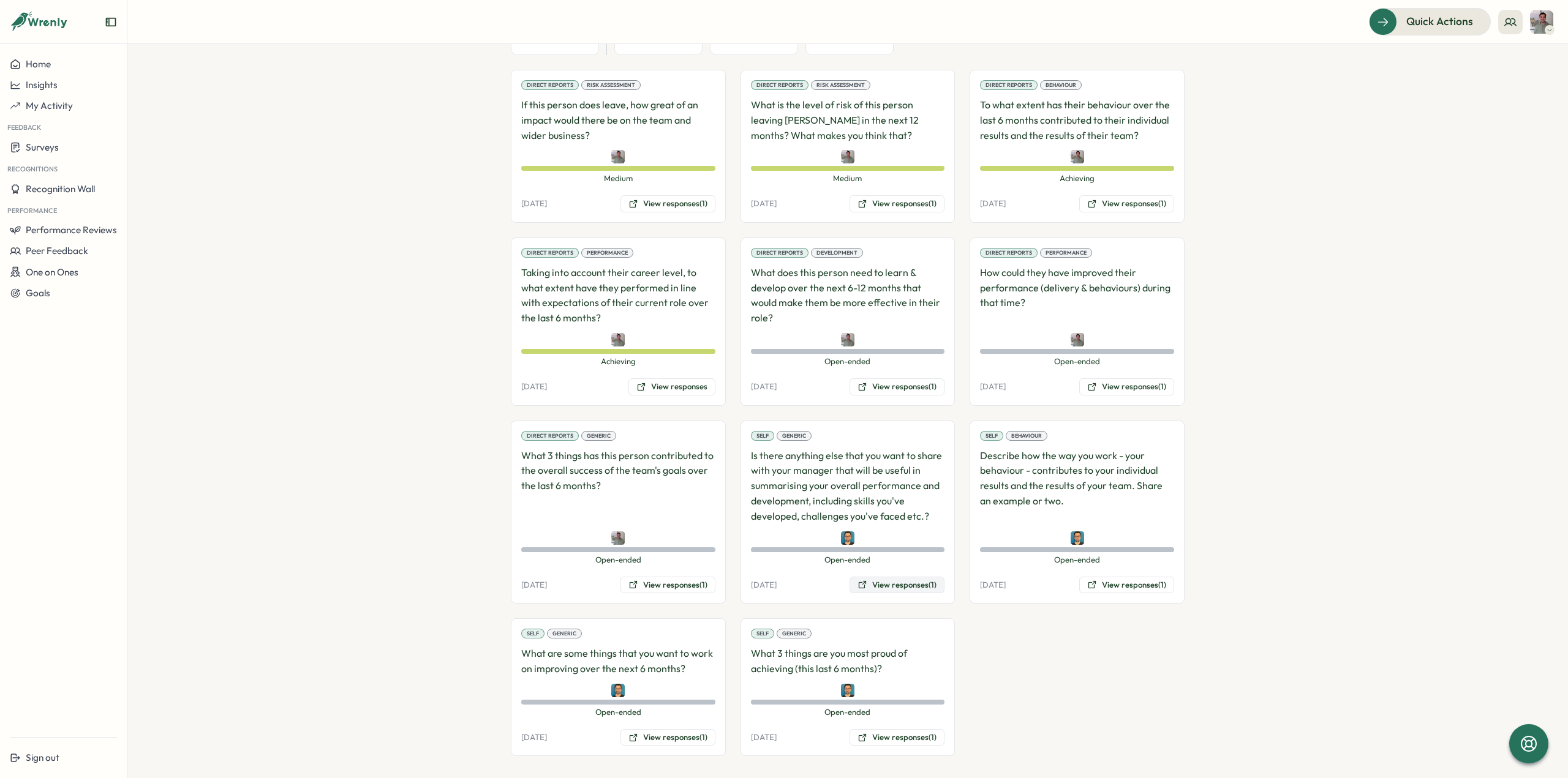
click at [884, 577] on button "View responses (1)" at bounding box center [897, 585] width 95 height 17
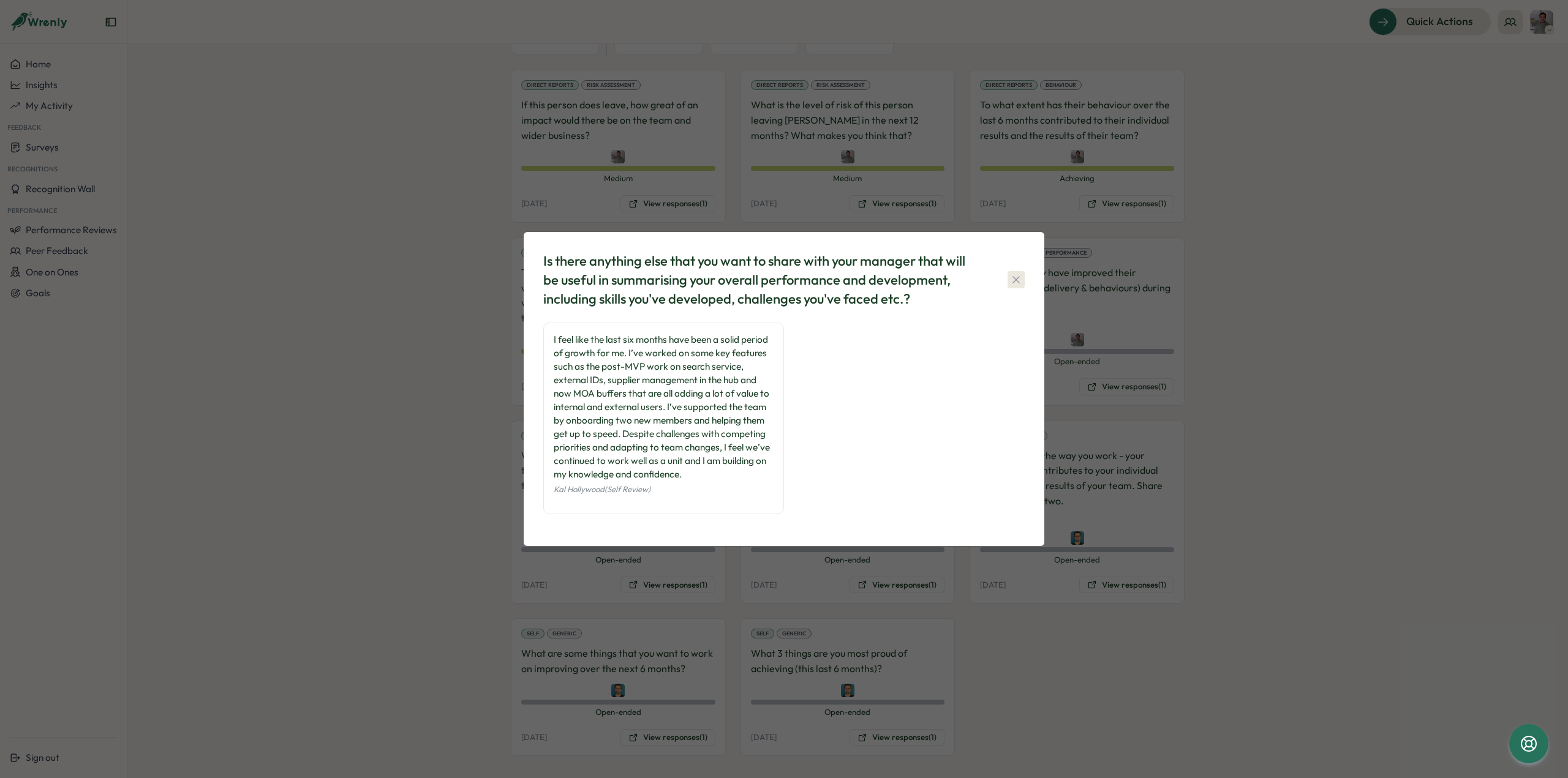
click at [1013, 282] on icon "button" at bounding box center [1015, 279] width 7 height 7
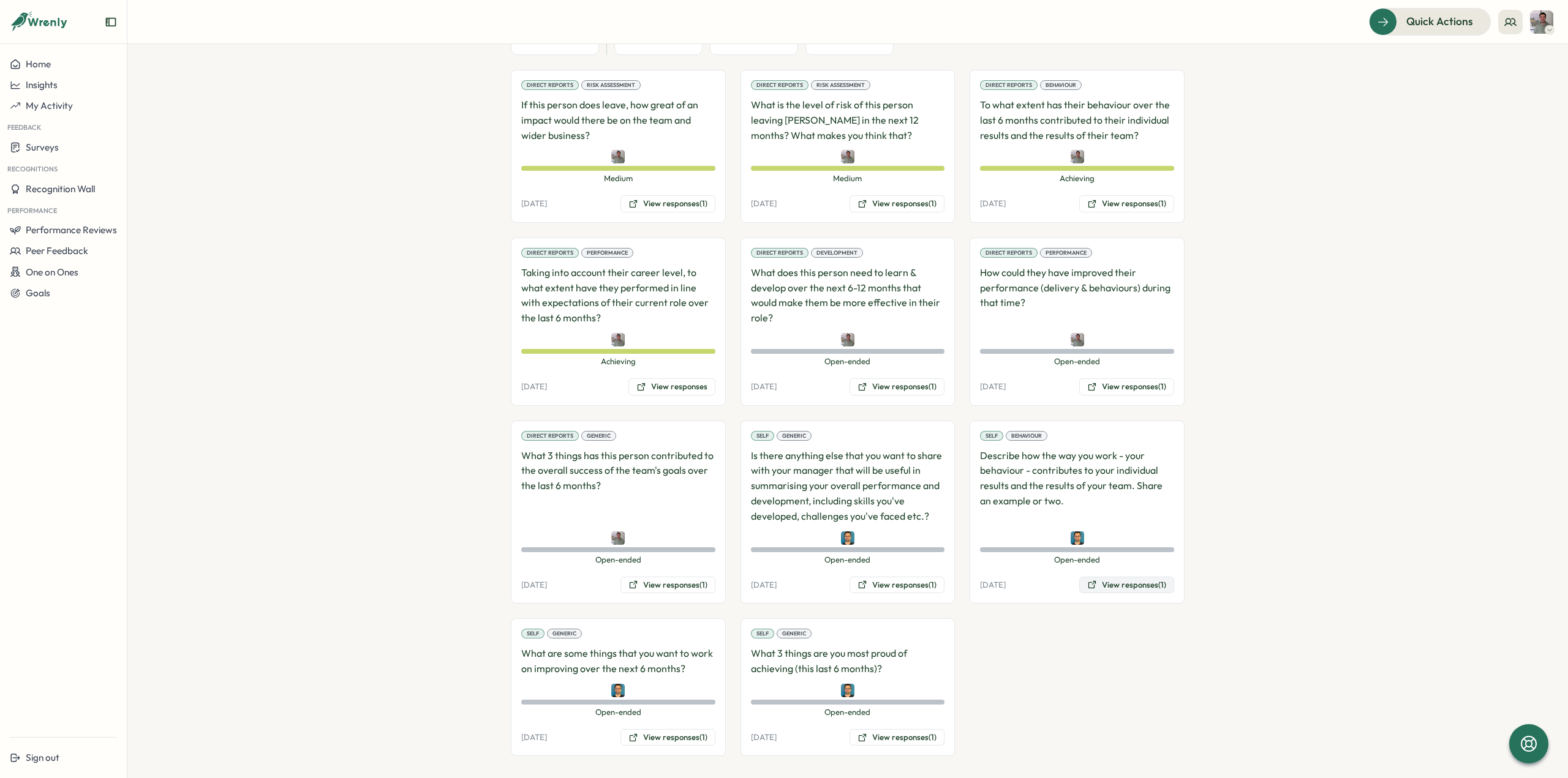
click at [1108, 582] on button "View responses (1)" at bounding box center [1127, 585] width 95 height 17
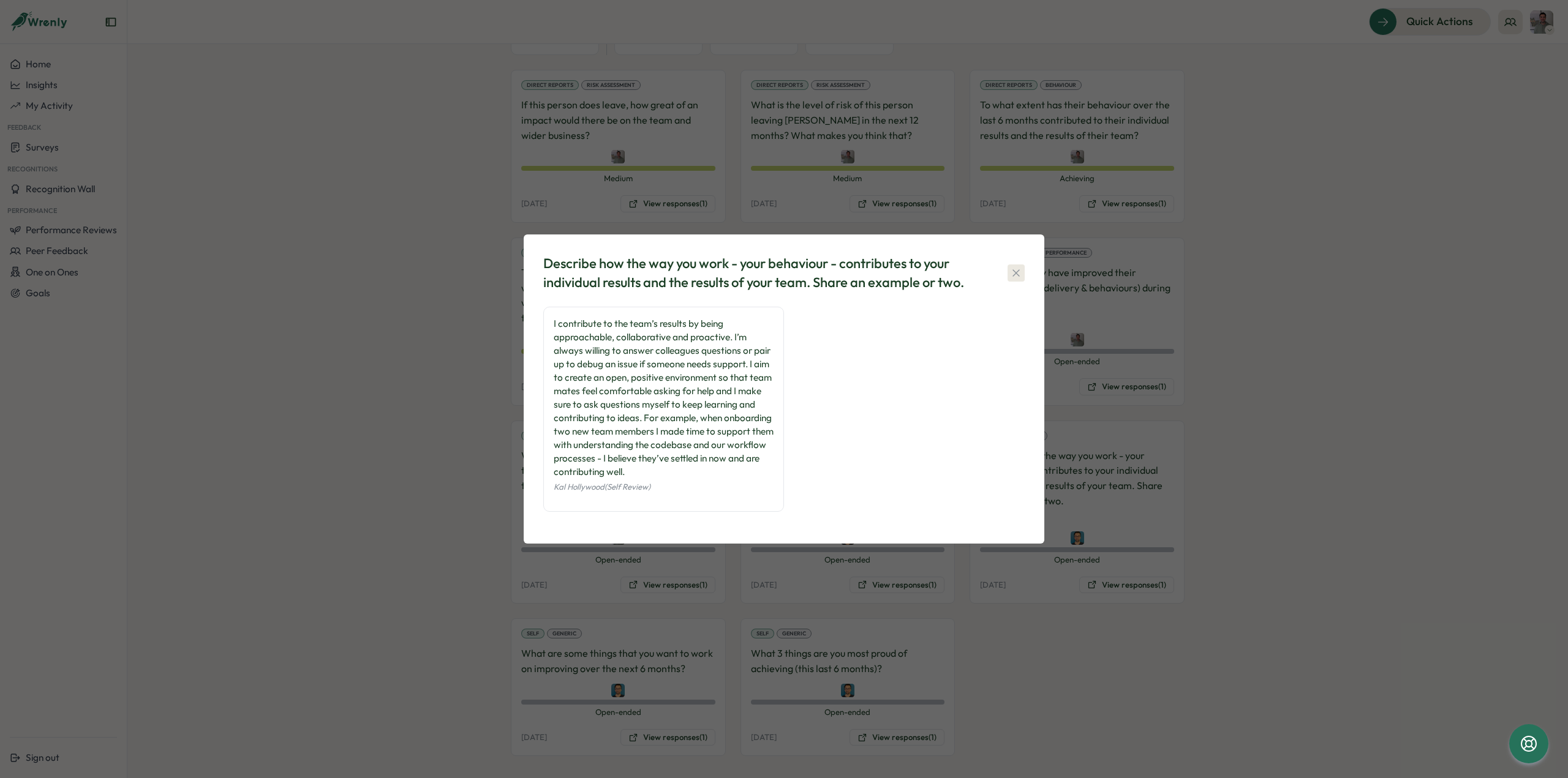
click at [1020, 276] on icon "button" at bounding box center [1016, 273] width 12 height 12
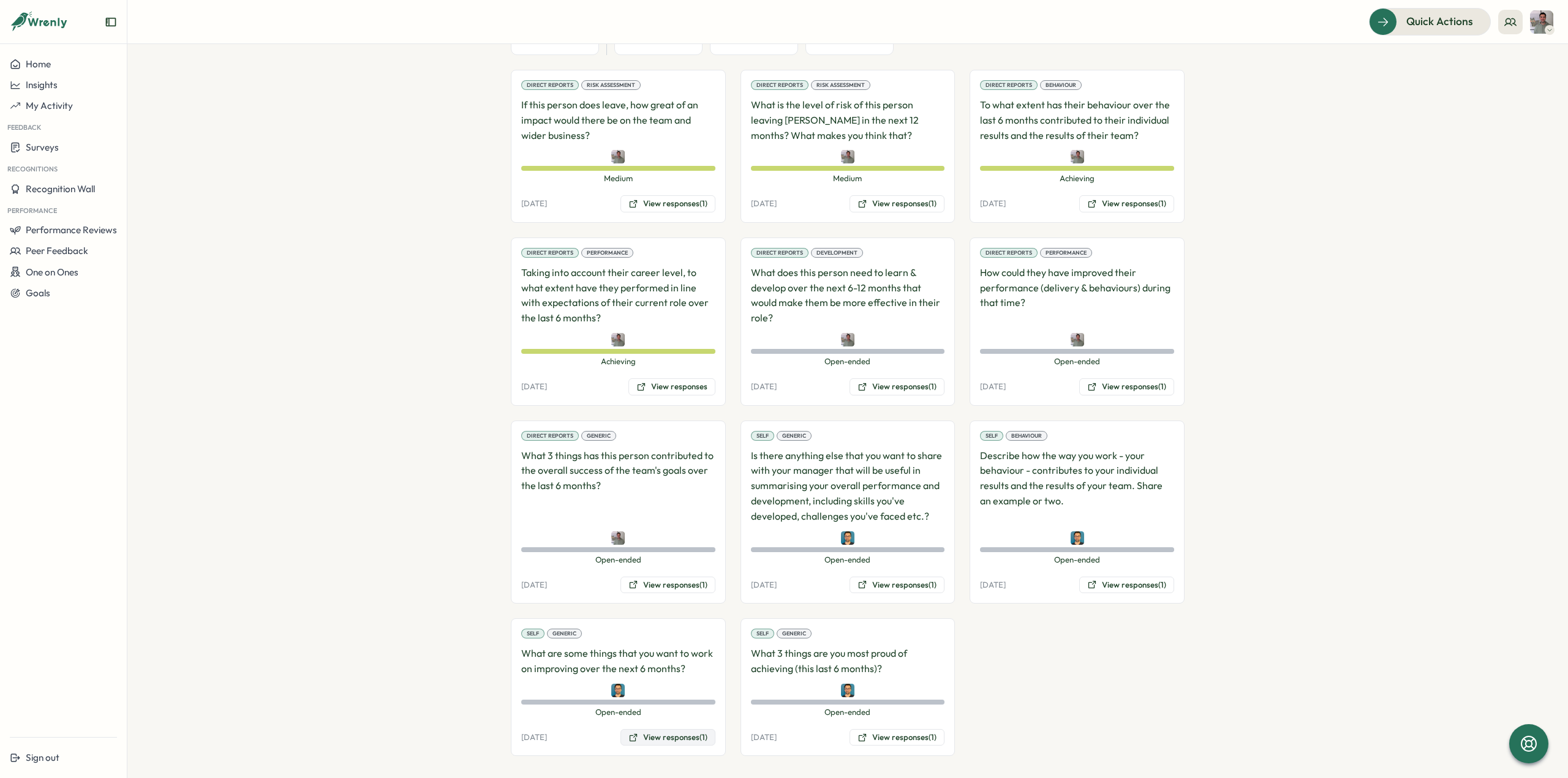
click at [684, 730] on button "View responses (1)" at bounding box center [668, 738] width 95 height 17
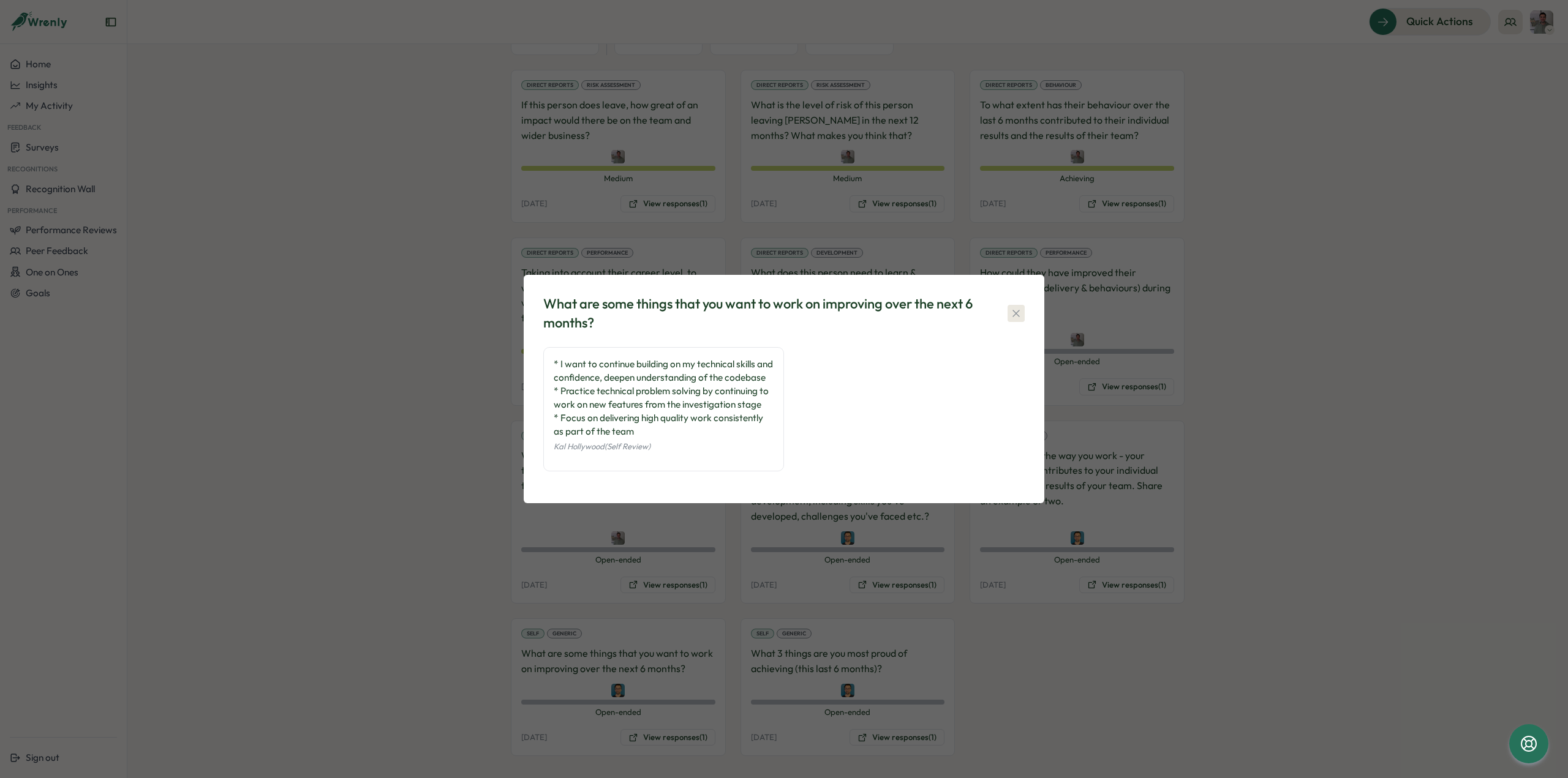
click at [1009, 311] on button "button" at bounding box center [1016, 313] width 17 height 17
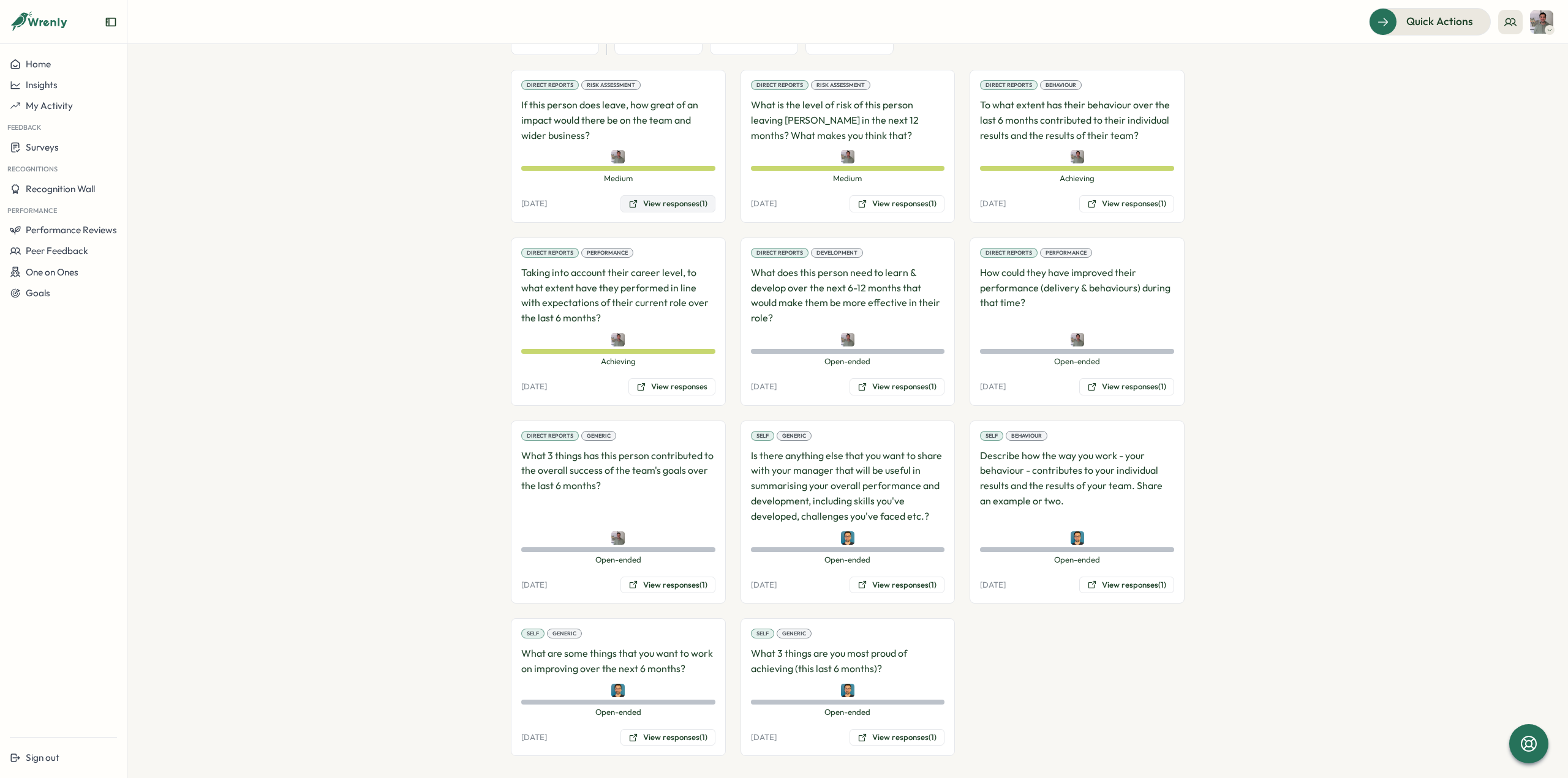
click at [690, 204] on button "View responses (1)" at bounding box center [668, 204] width 95 height 17
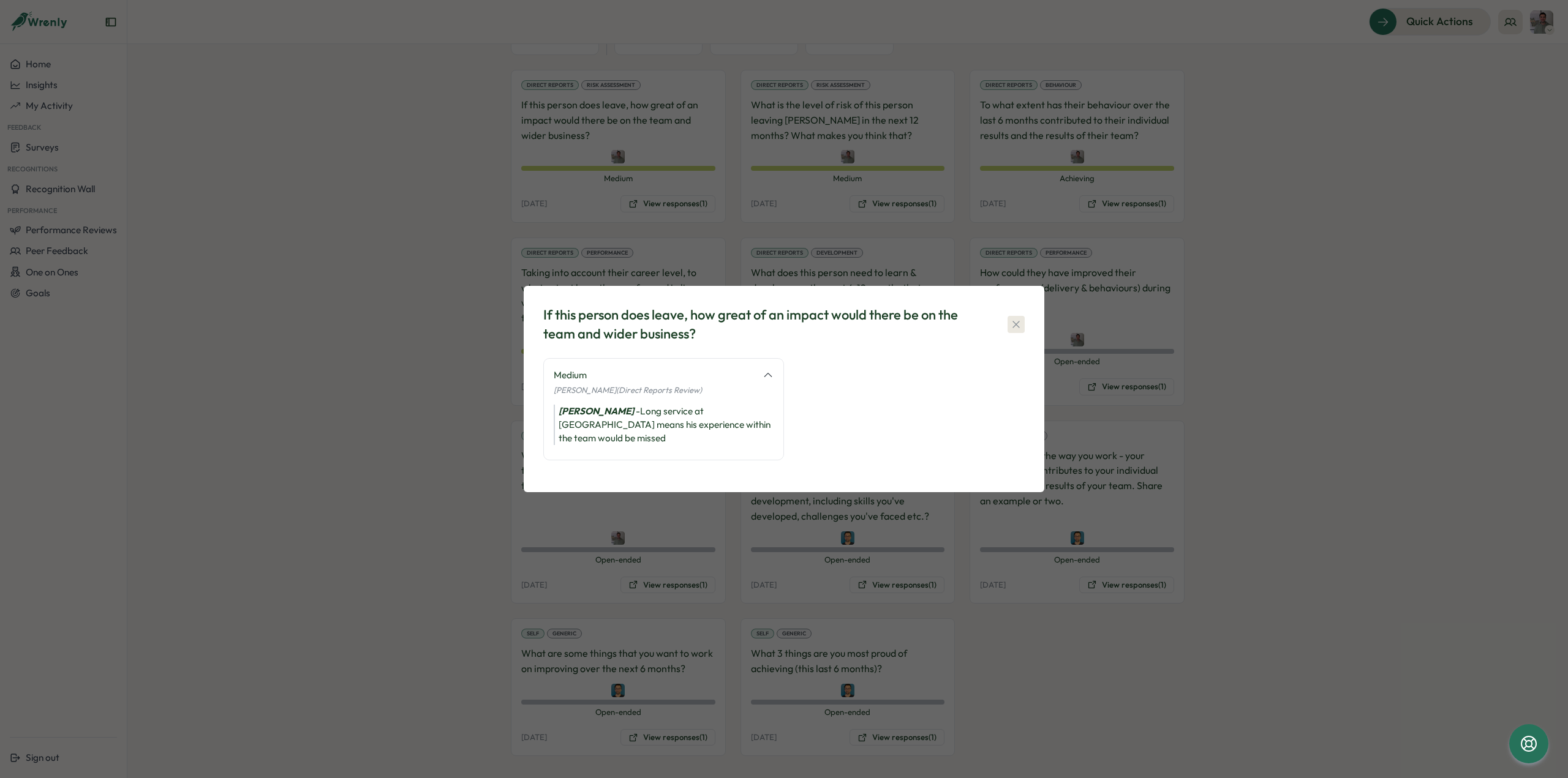
click at [1019, 330] on icon "button" at bounding box center [1016, 325] width 12 height 12
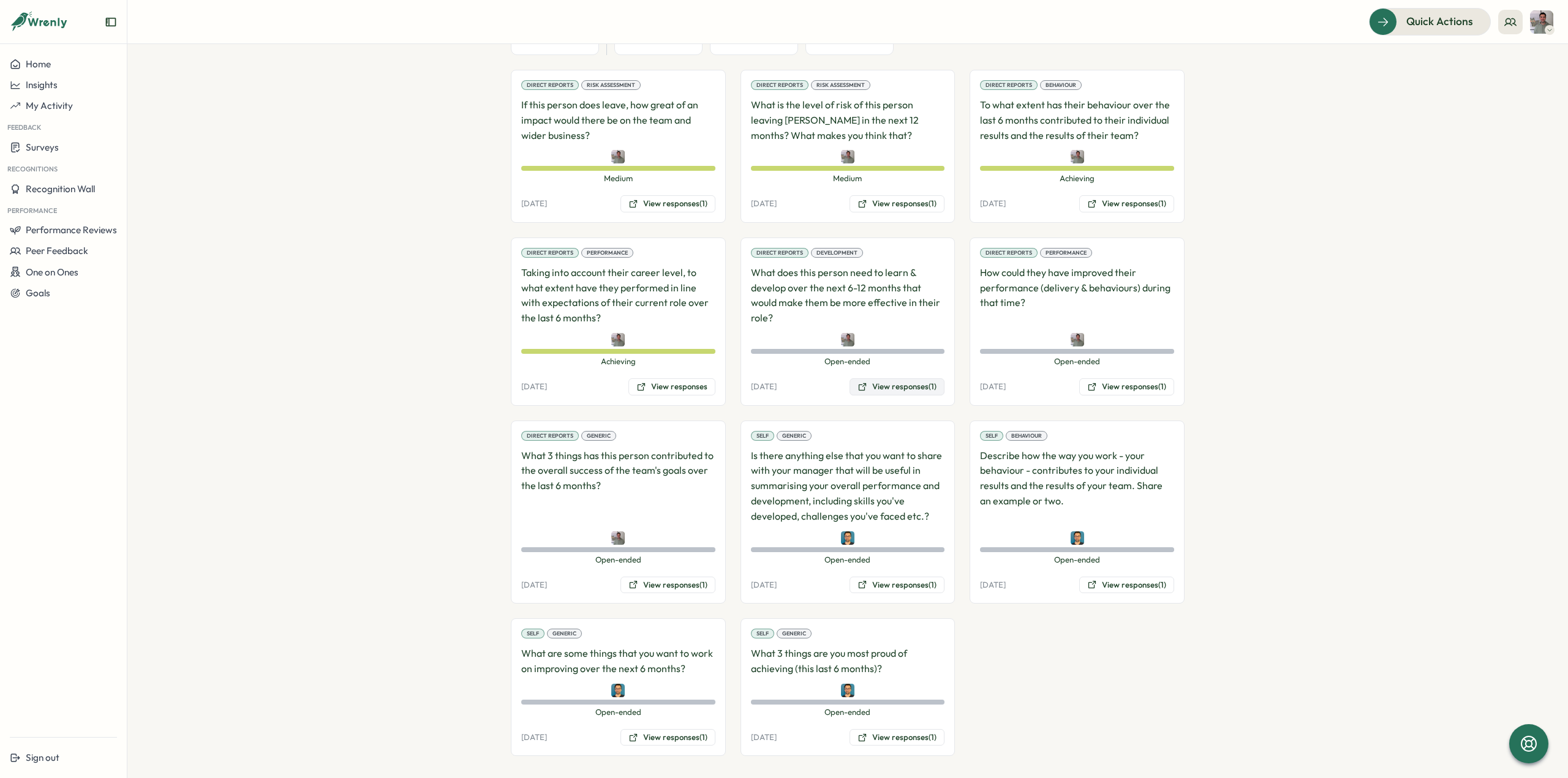
click at [861, 383] on icon at bounding box center [862, 387] width 7 height 7
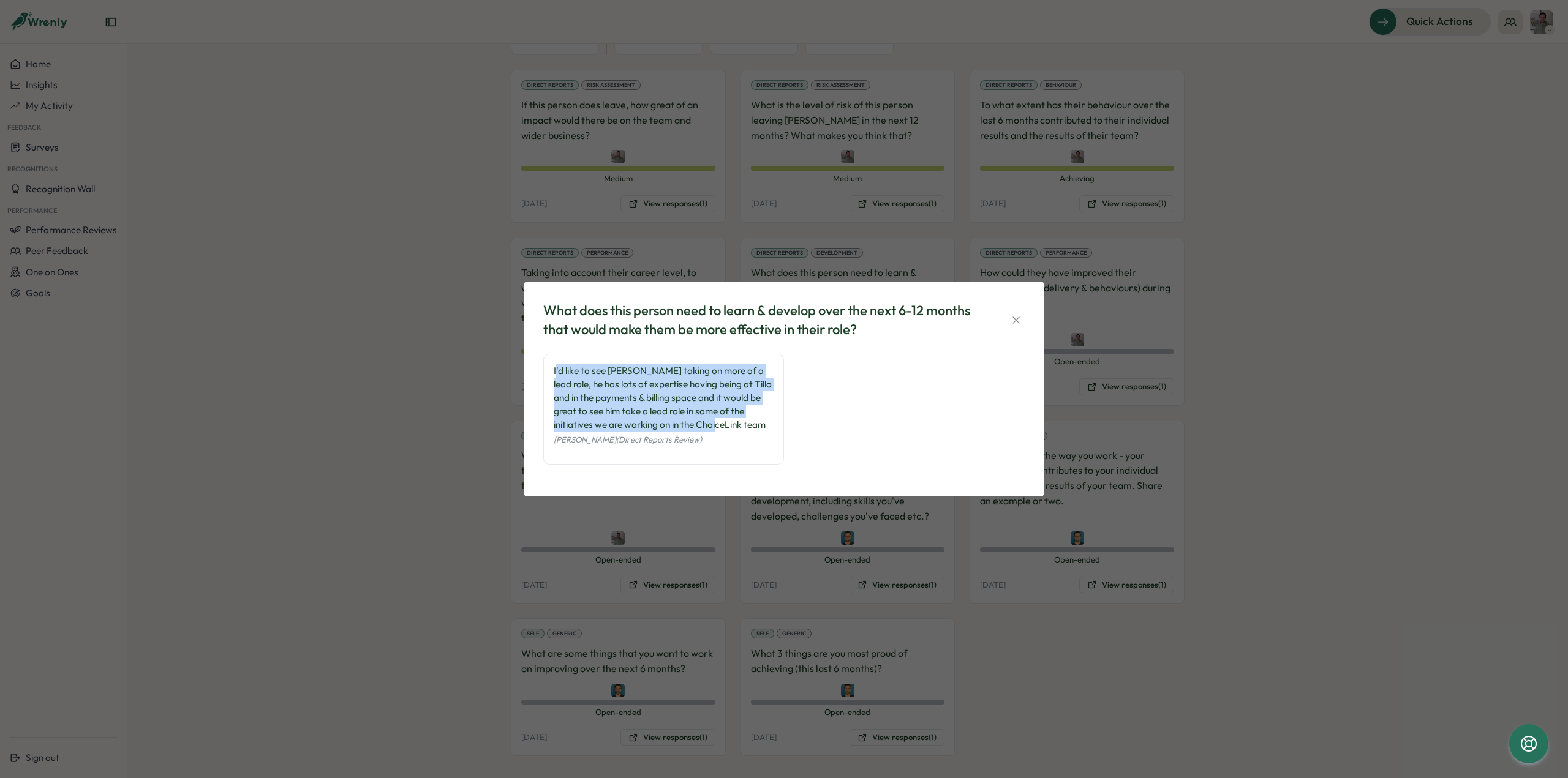
drag, startPoint x: 555, startPoint y: 372, endPoint x: 691, endPoint y: 425, distance: 146.0
click at [691, 425] on div "I'd like to see [PERSON_NAME] taking on more of a lead role, he has lots of exp…" at bounding box center [664, 398] width 220 height 68
click at [692, 425] on div "I'd like to see [PERSON_NAME] taking on more of a lead role, he has lots of exp…" at bounding box center [664, 398] width 220 height 68
drag, startPoint x: 696, startPoint y: 426, endPoint x: 552, endPoint y: 367, distance: 155.6
click at [552, 367] on div "I'd like to see [PERSON_NAME] taking on more of a lead role, he has lots of exp…" at bounding box center [664, 409] width 241 height 111
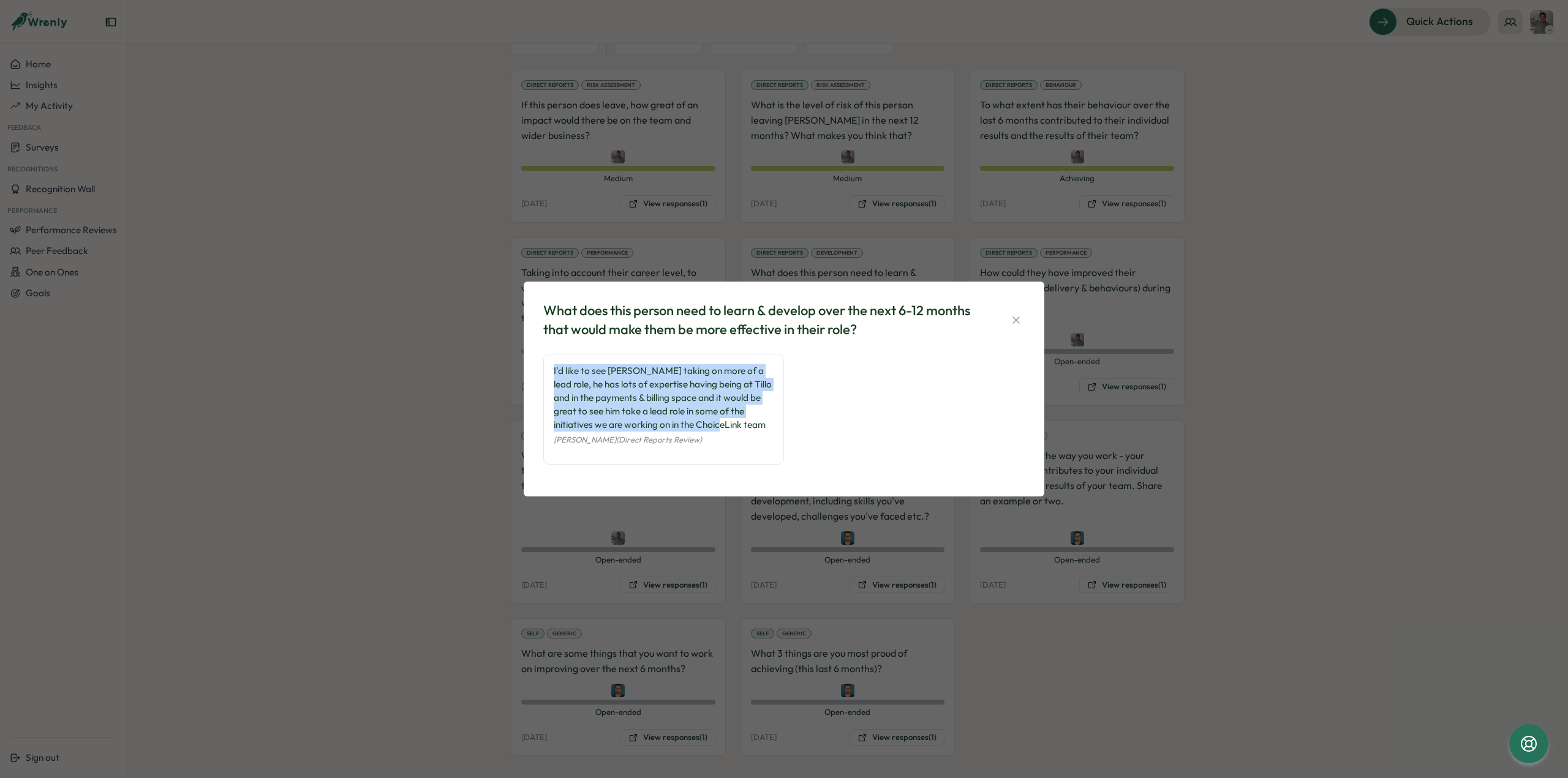
click at [634, 390] on div "I'd like to see [PERSON_NAME] taking on more of a lead role, he has lots of exp…" at bounding box center [664, 398] width 220 height 68
click at [1008, 320] on button "button" at bounding box center [1016, 320] width 17 height 17
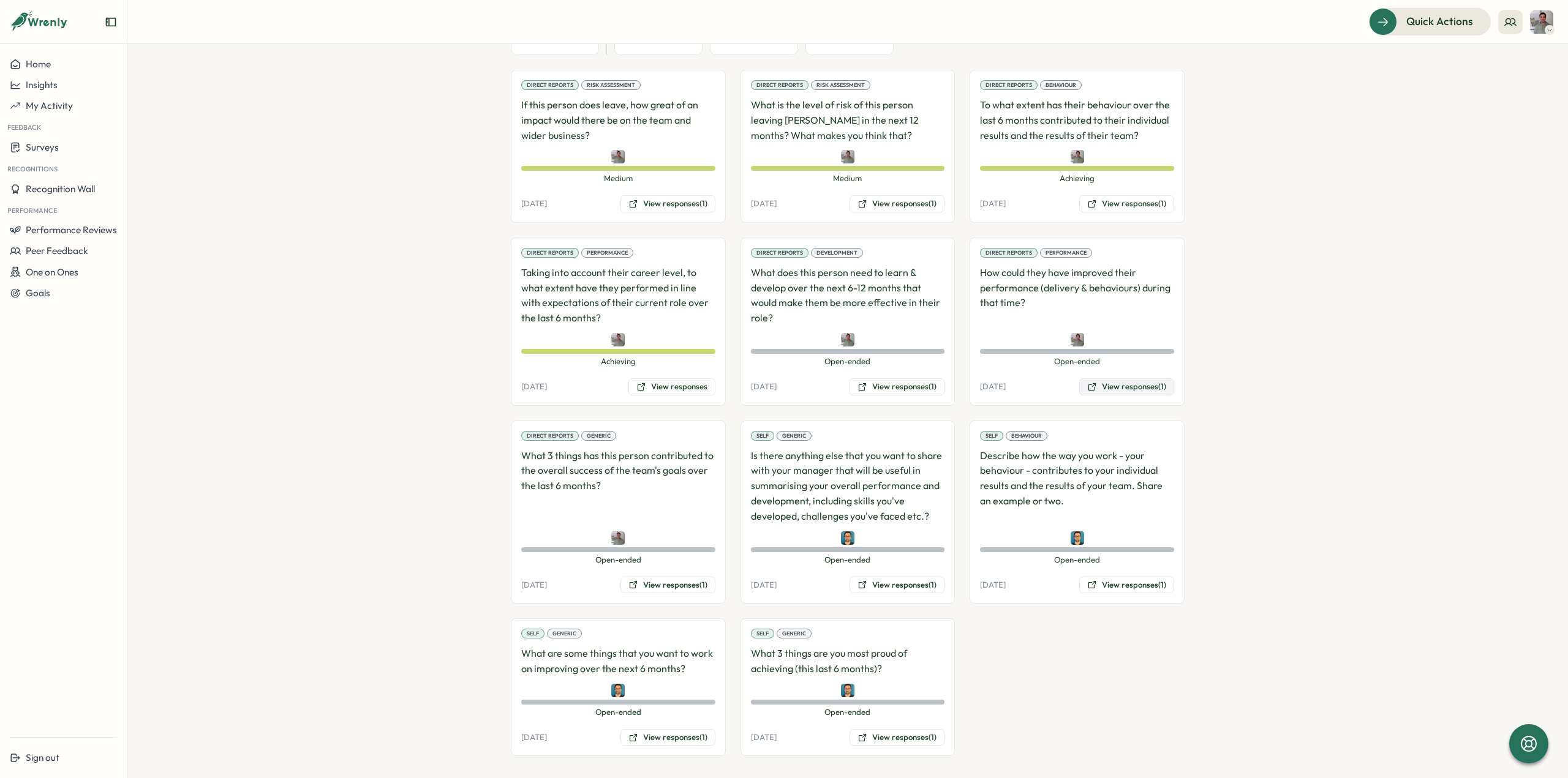
click at [1108, 378] on button "View responses (1)" at bounding box center [1127, 386] width 95 height 17
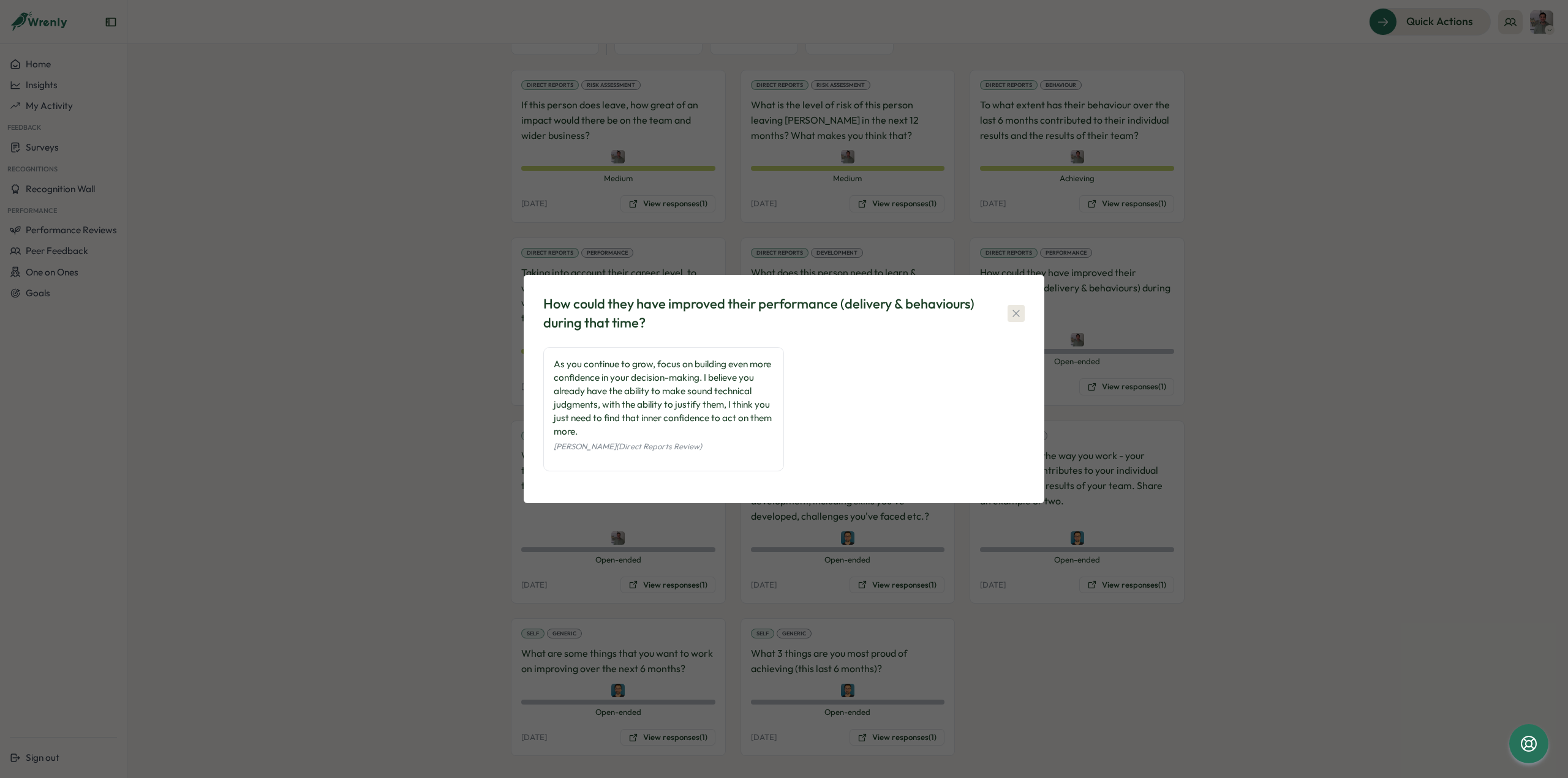
click at [1017, 314] on icon "button" at bounding box center [1016, 314] width 12 height 12
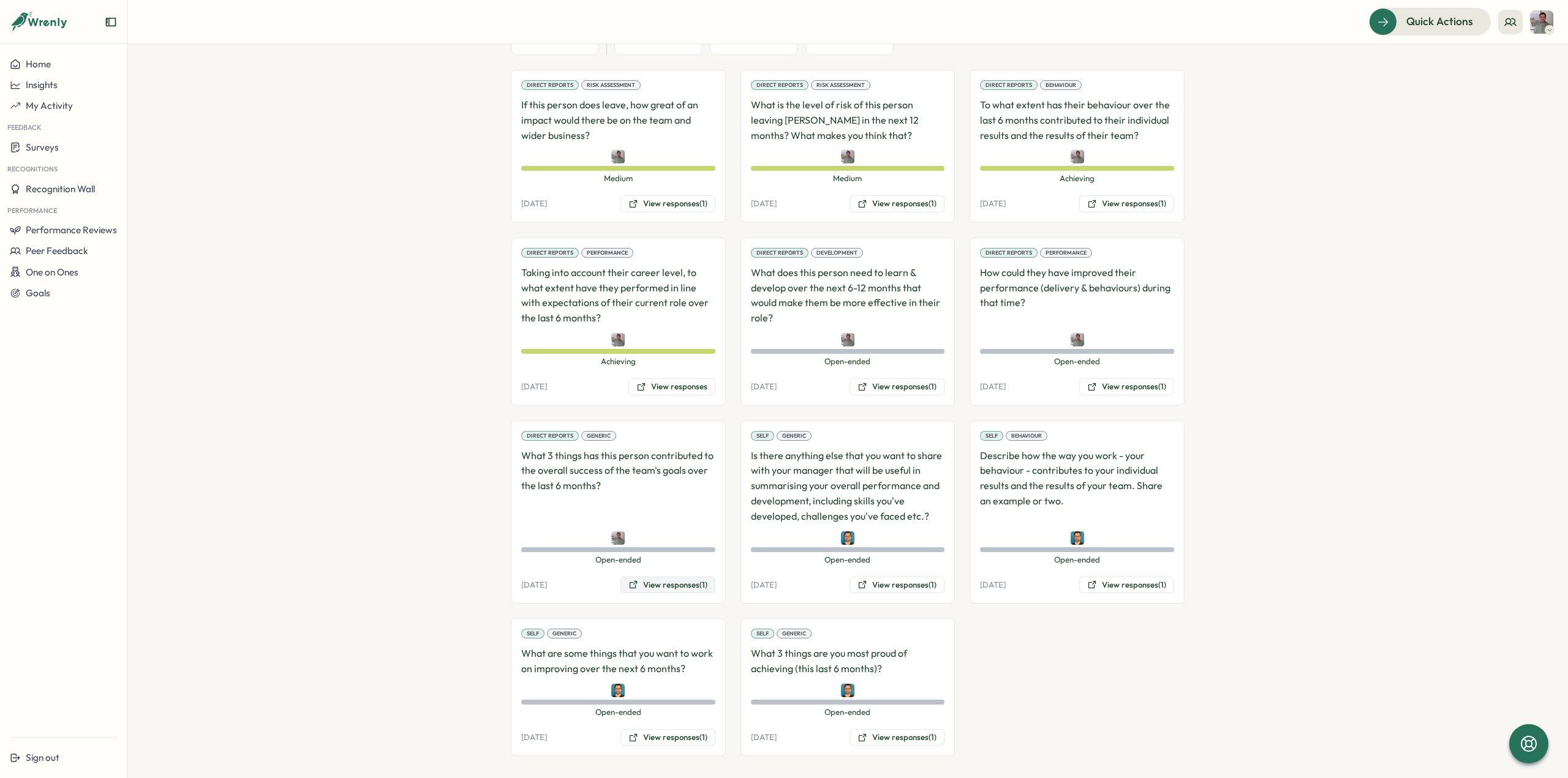
click at [658, 579] on button "View responses (1)" at bounding box center [668, 585] width 95 height 17
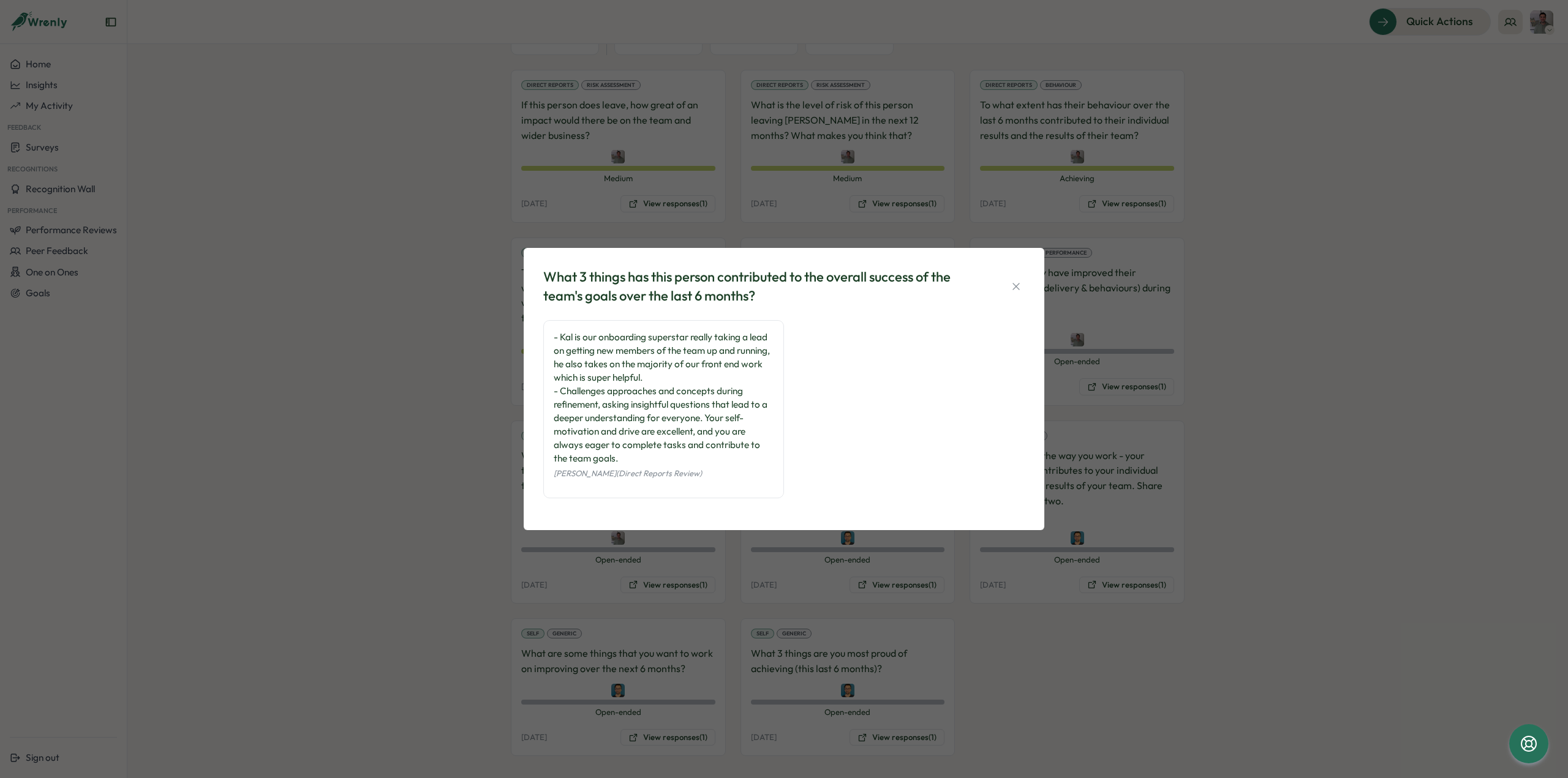
click at [1012, 297] on div "What 3 things has this person contributed to the overall success of the team's …" at bounding box center [784, 286] width 482 height 38
click at [1013, 291] on icon "button" at bounding box center [1016, 286] width 12 height 12
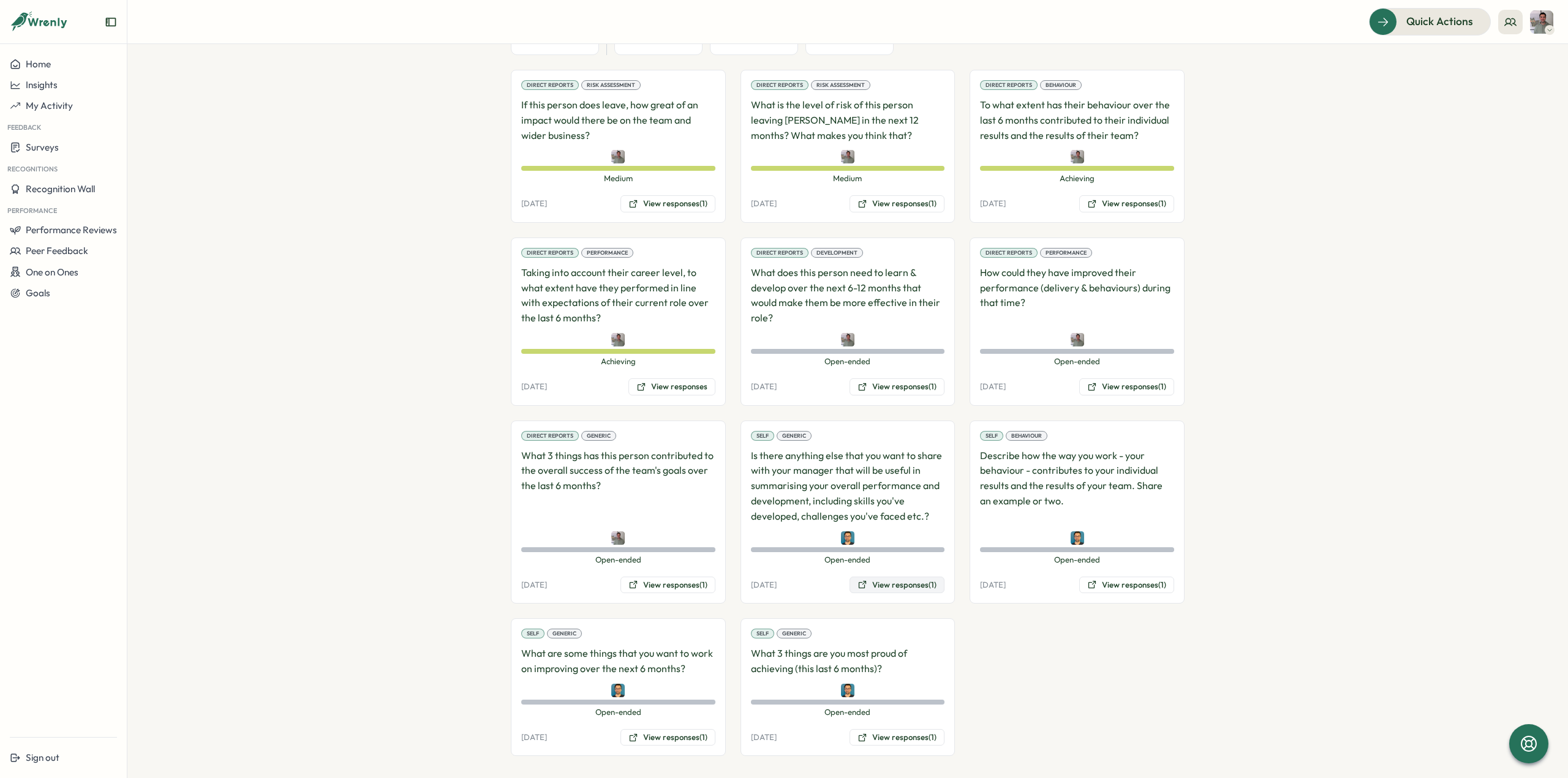
click at [887, 583] on button "View responses (1)" at bounding box center [897, 585] width 95 height 17
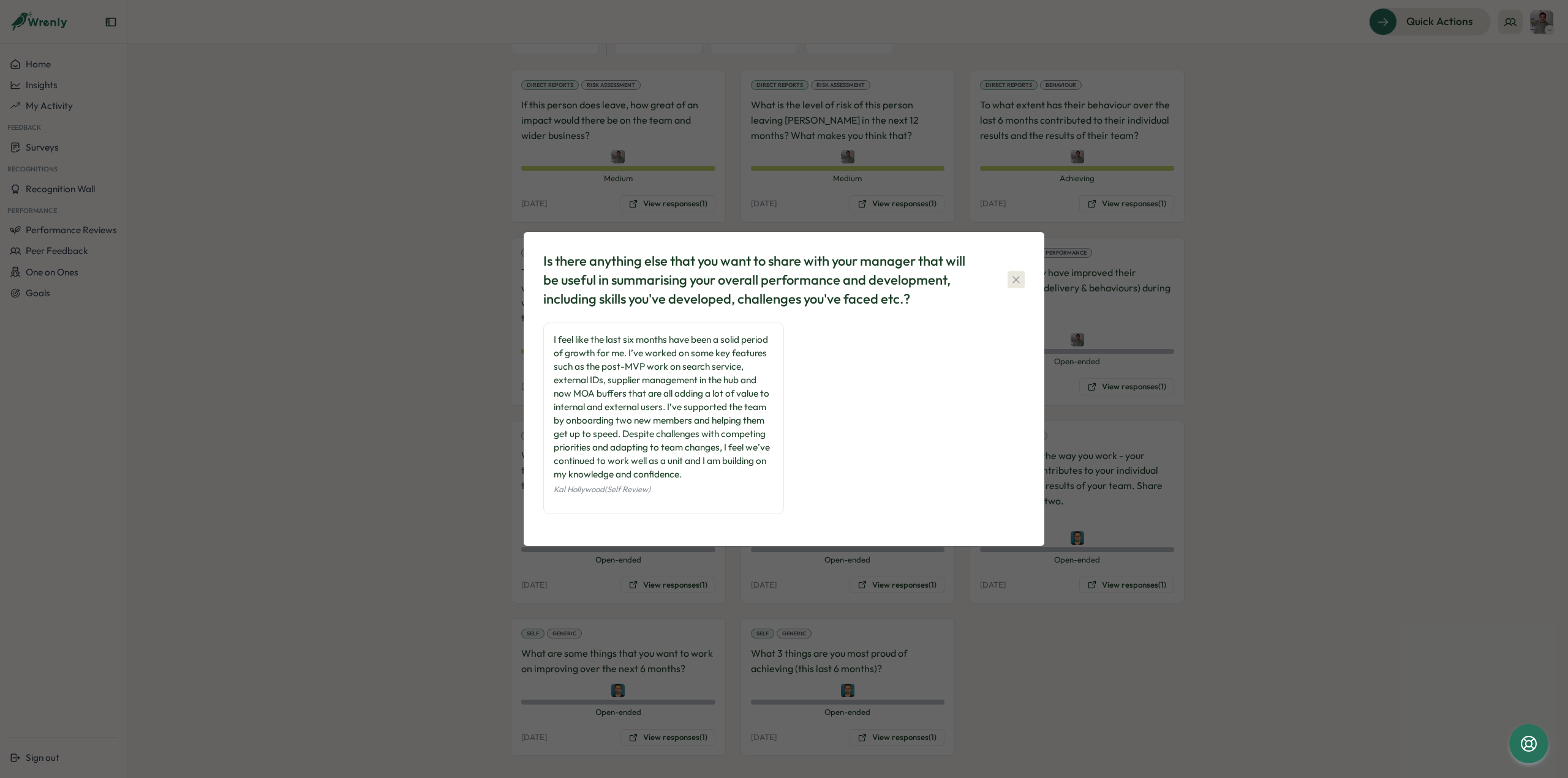
click at [1008, 279] on button "button" at bounding box center [1016, 279] width 17 height 17
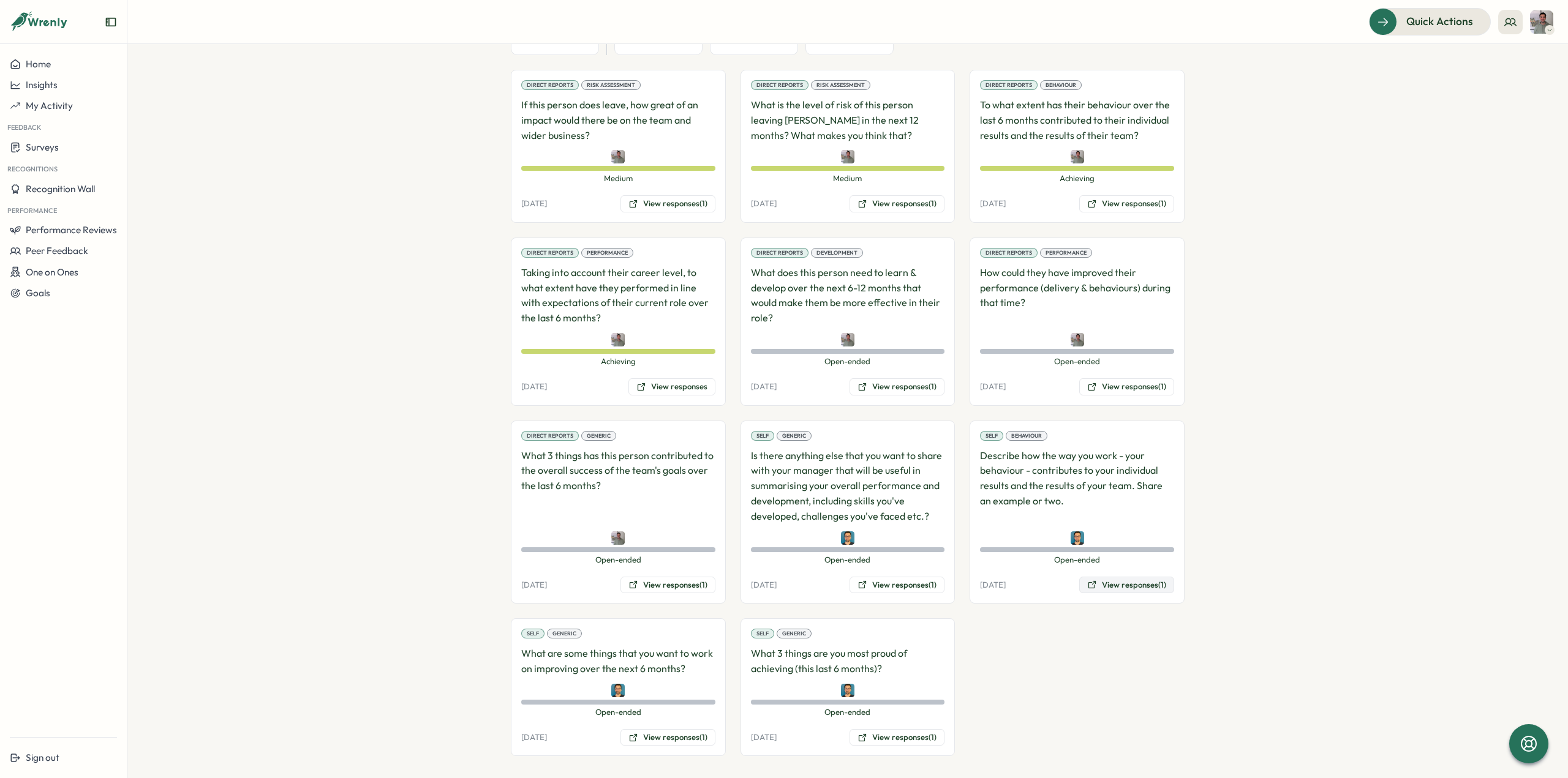
click at [1089, 583] on icon at bounding box center [1092, 585] width 7 height 7
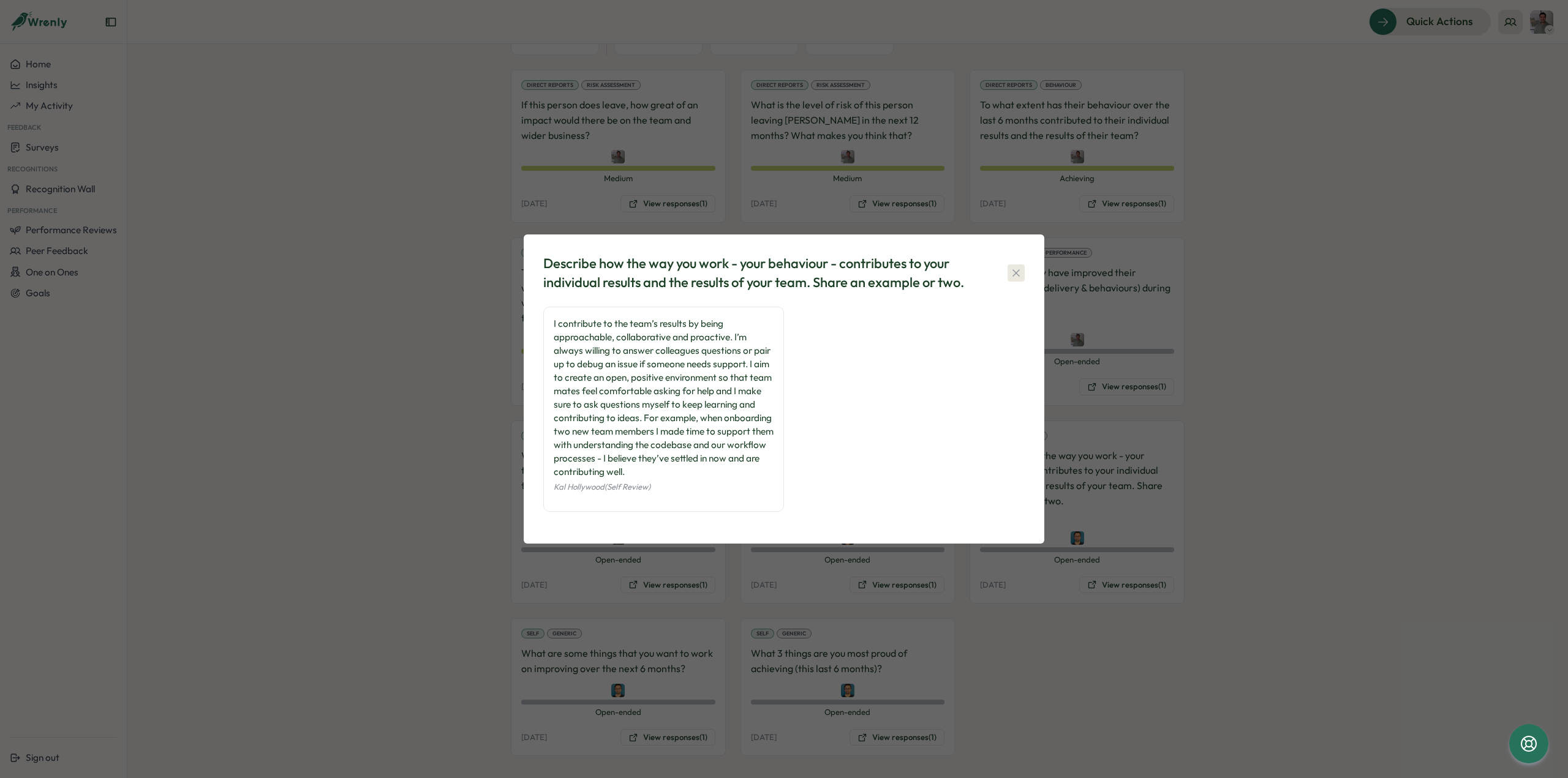
click at [1017, 273] on icon "button" at bounding box center [1016, 273] width 12 height 12
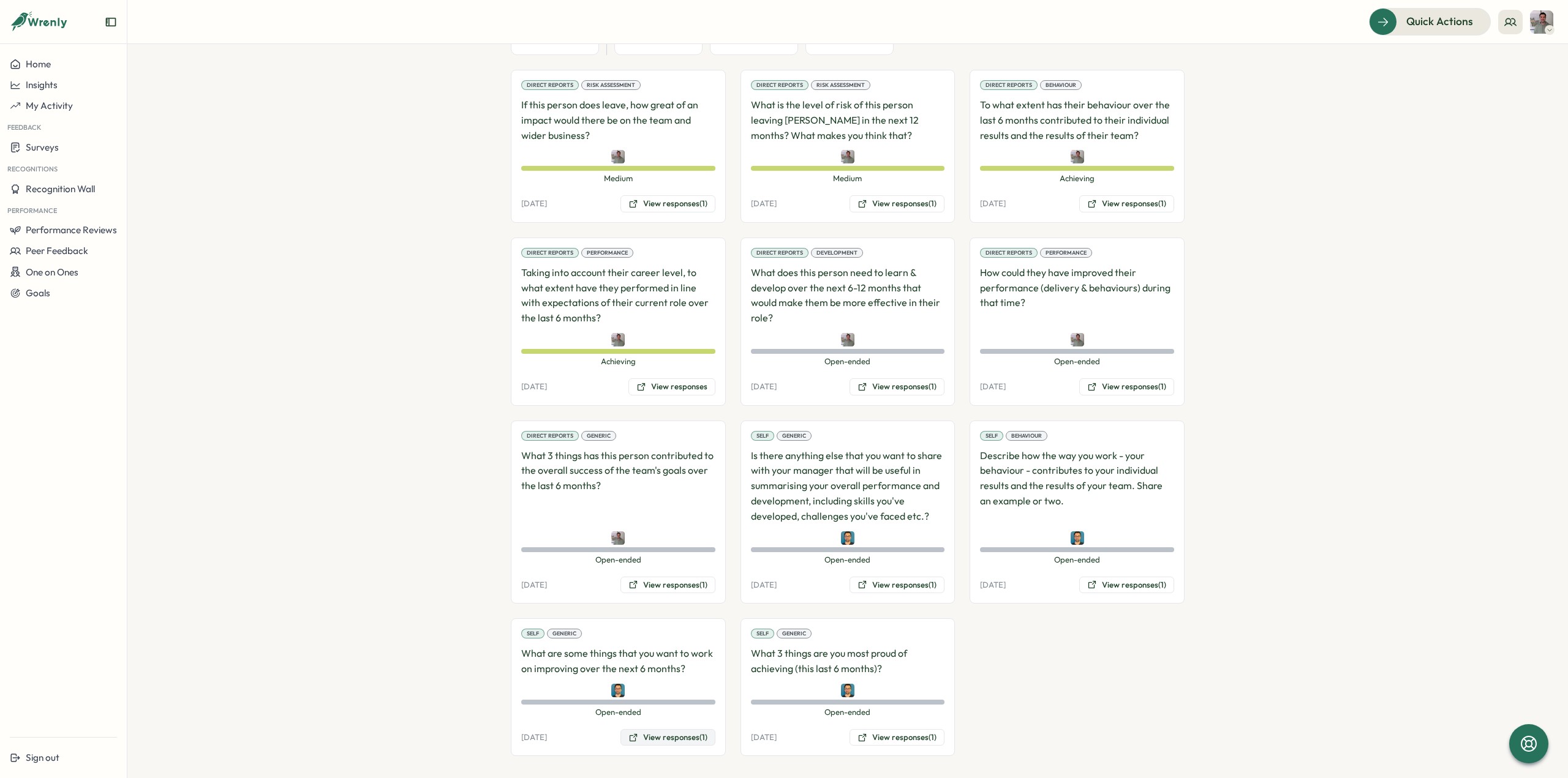
click at [673, 730] on button "View responses (1)" at bounding box center [668, 738] width 95 height 17
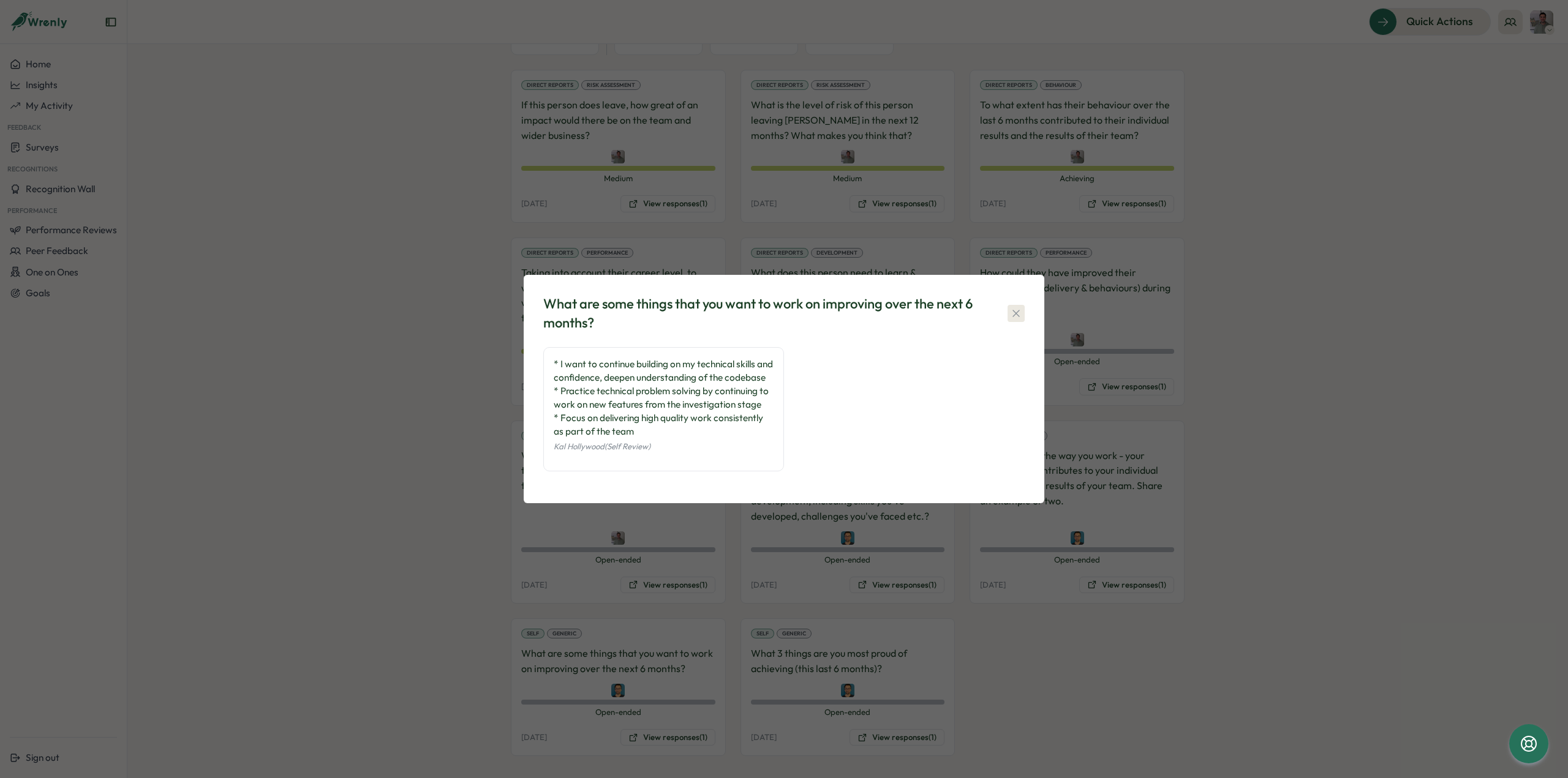
click at [1017, 309] on icon "button" at bounding box center [1016, 314] width 12 height 12
